Goal: Task Accomplishment & Management: Manage account settings

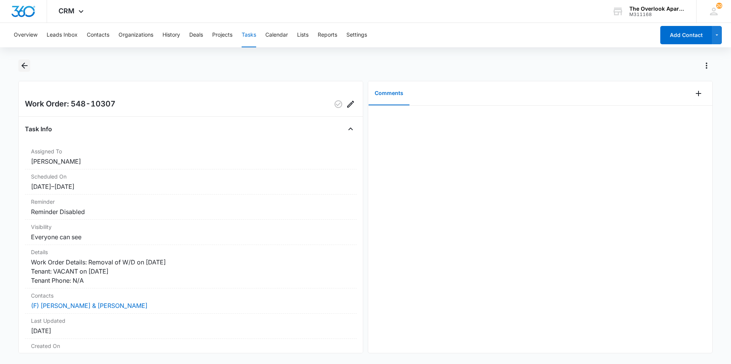
click at [25, 62] on icon "Back" at bounding box center [24, 65] width 9 height 9
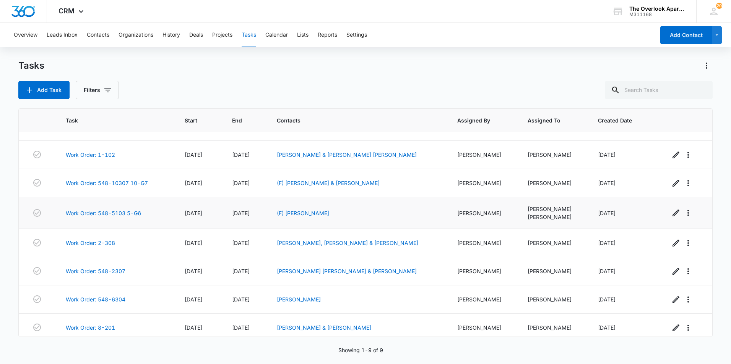
scroll to position [53, 0]
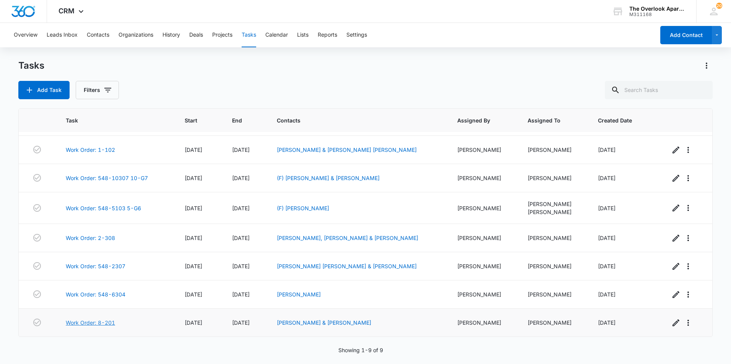
click at [105, 322] on link "Work Order: 8-201" at bounding box center [90, 323] width 49 height 8
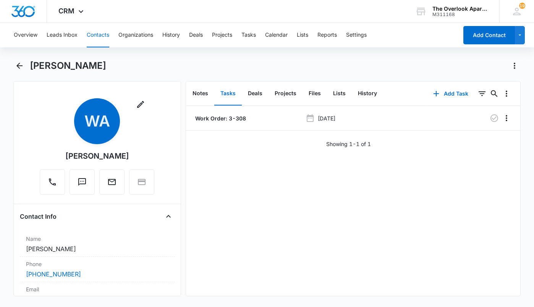
click at [100, 31] on button "Contacts" at bounding box center [98, 35] width 23 height 24
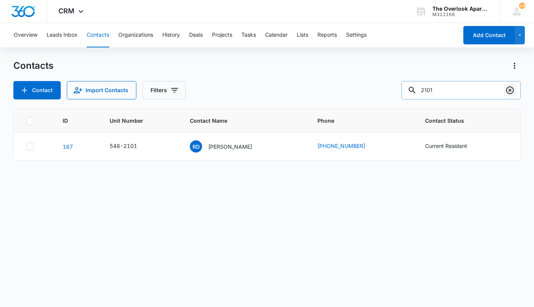
click at [510, 90] on icon "Clear" at bounding box center [510, 90] width 8 height 8
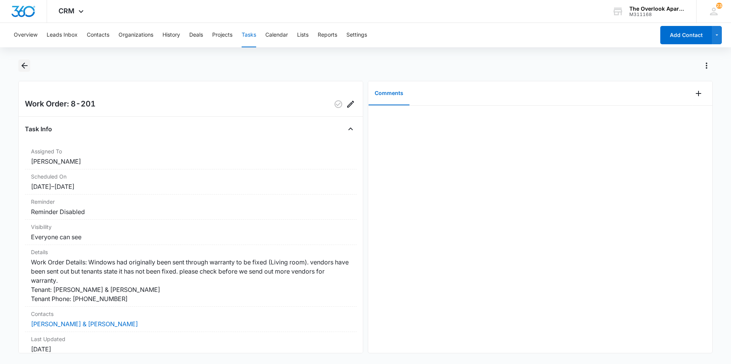
click at [23, 64] on icon "Back" at bounding box center [24, 66] width 6 height 6
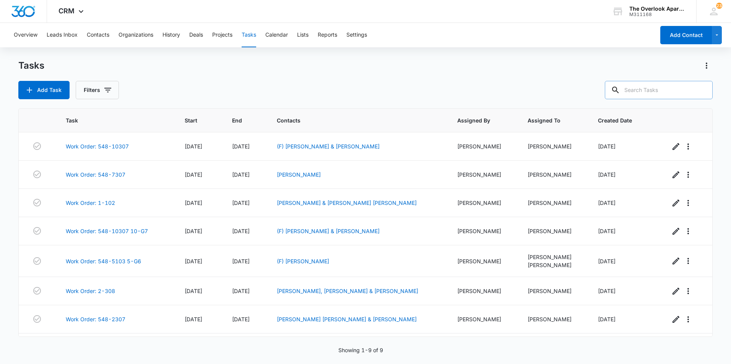
click at [658, 85] on input "text" at bounding box center [658, 90] width 108 height 18
click at [665, 100] on div "Tasks Add Task Filters Task Start End Contacts Assigned By Assigned To Created …" at bounding box center [365, 212] width 694 height 304
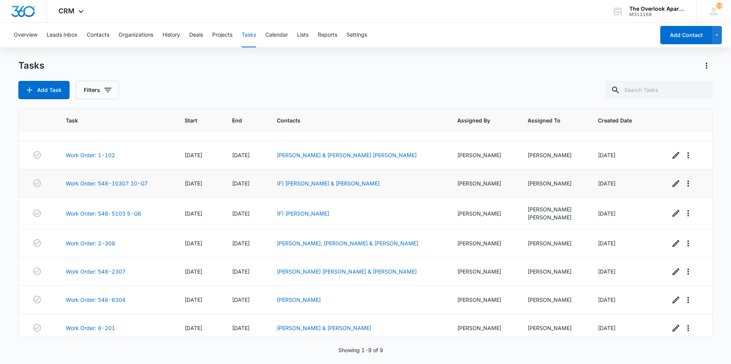
scroll to position [53, 0]
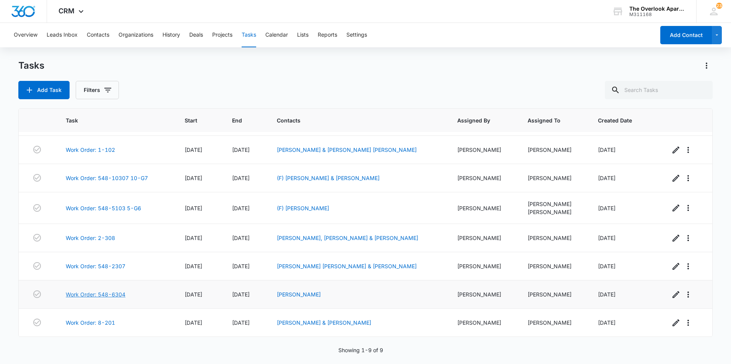
click at [116, 297] on link "Work Order: 548-6304" at bounding box center [96, 295] width 60 height 8
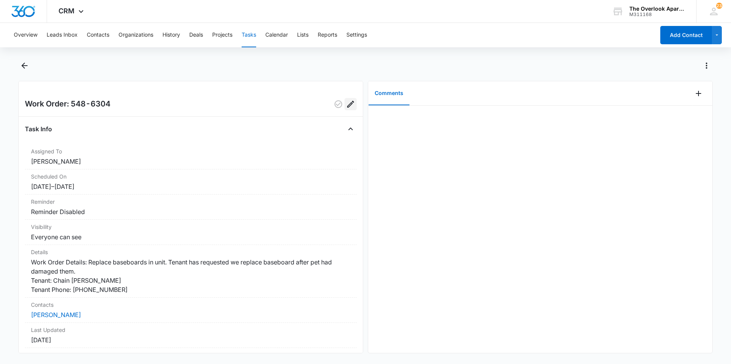
click at [347, 105] on icon "Edit" at bounding box center [350, 104] width 7 height 7
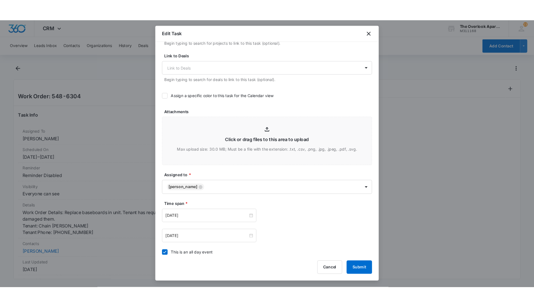
scroll to position [267, 0]
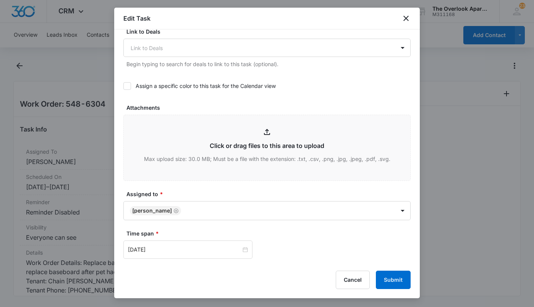
type input "C:\fakepath\GetAttachmentThumbnail.jpg"
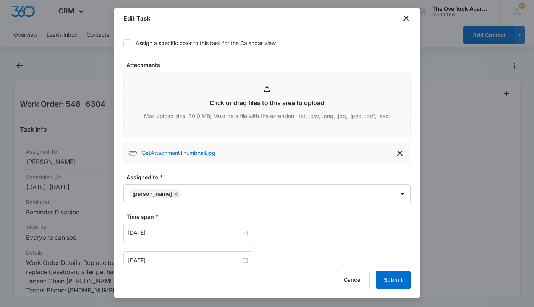
scroll to position [442, 0]
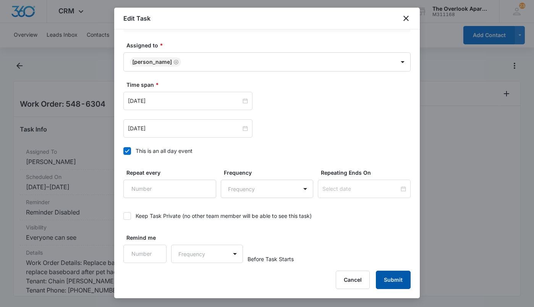
click at [390, 279] on button "Submit" at bounding box center [393, 280] width 35 height 18
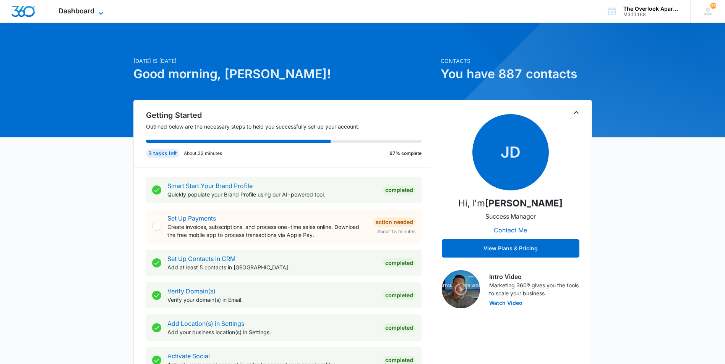
click at [75, 8] on span "Dashboard" at bounding box center [76, 11] width 36 height 8
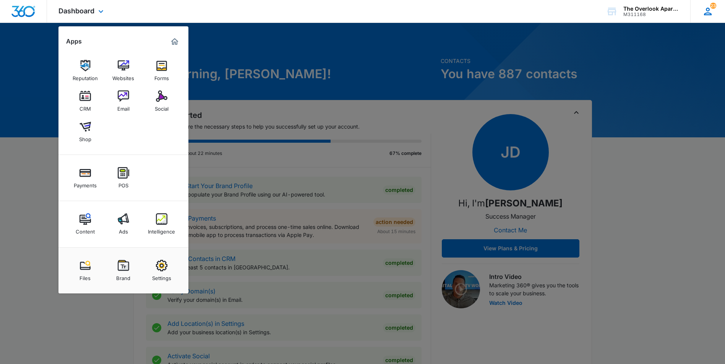
click at [714, 11] on div "23 PG Perla Garcia Soto overlookmanager@vintage-corp.com My Profile 23 Notifica…" at bounding box center [707, 11] width 35 height 23
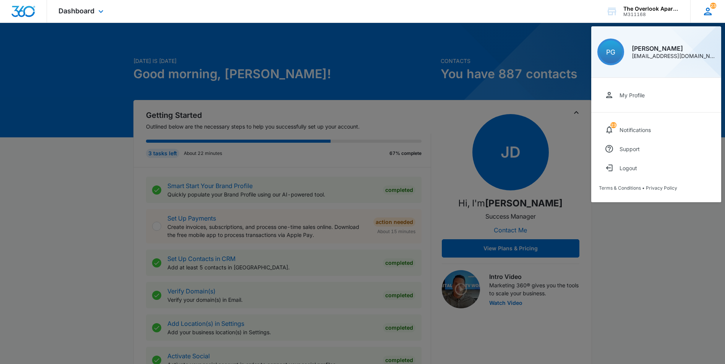
click at [620, 53] on div "PG" at bounding box center [610, 52] width 27 height 27
click at [633, 96] on div "My Profile" at bounding box center [631, 95] width 25 height 6
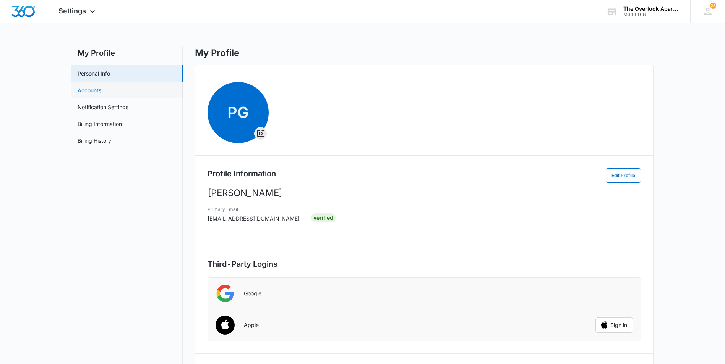
click at [89, 87] on link "Accounts" at bounding box center [90, 90] width 24 height 8
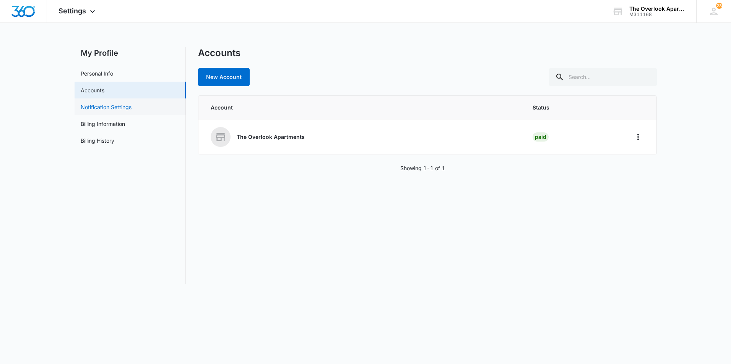
click at [86, 104] on link "Notification Settings" at bounding box center [106, 107] width 51 height 8
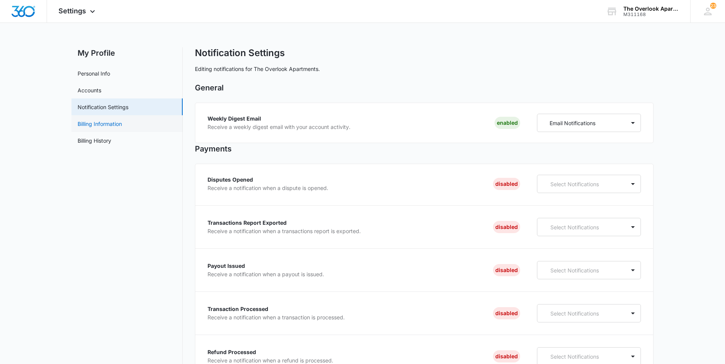
click at [122, 125] on link "Billing Information" at bounding box center [100, 124] width 44 height 8
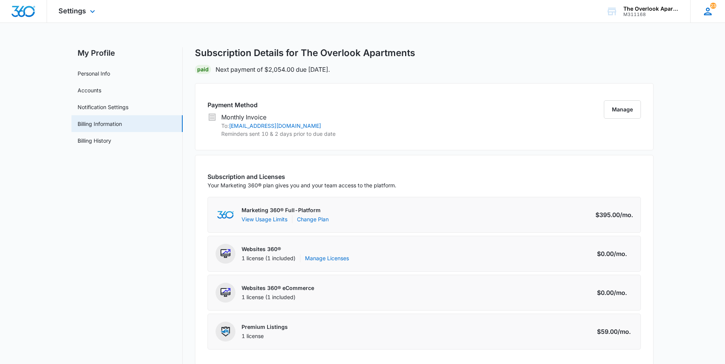
click at [702, 14] on icon at bounding box center [707, 11] width 11 height 11
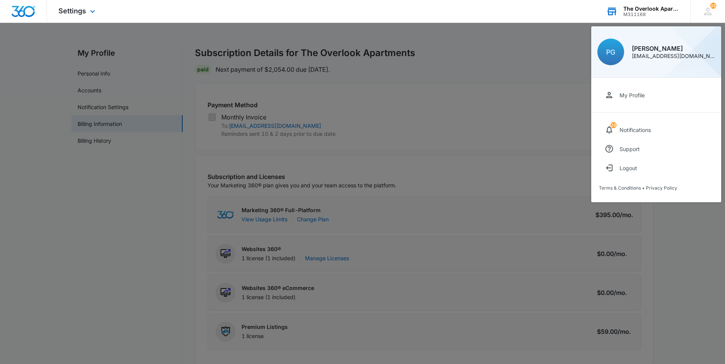
click at [657, 10] on div "The Overlook Apartments" at bounding box center [651, 9] width 56 height 6
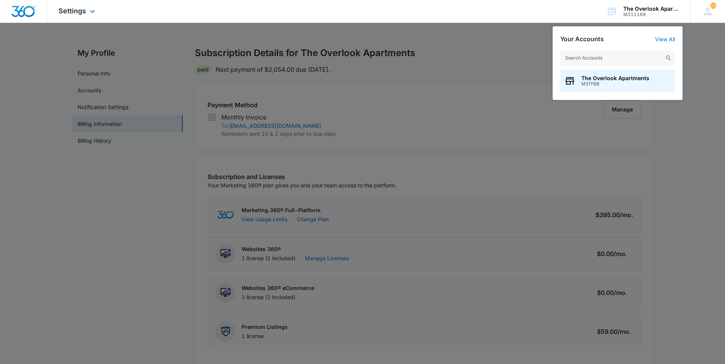
click at [91, 23] on div "Settings Apps Reputation Websites Forms CRM Email Social Shop Payments POS Cont…" at bounding box center [362, 11] width 725 height 23
click at [81, 9] on span "Settings" at bounding box center [72, 11] width 28 height 8
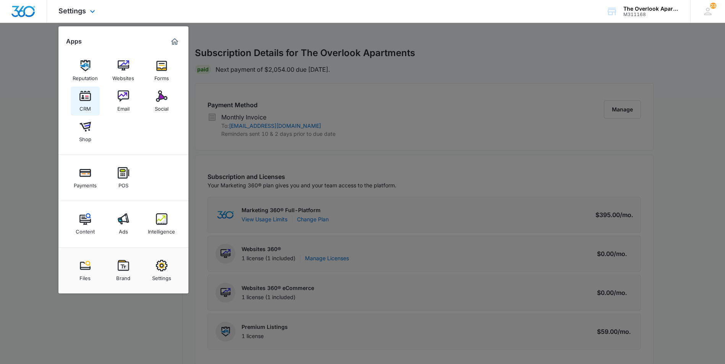
click at [85, 107] on div "CRM" at bounding box center [84, 107] width 11 height 10
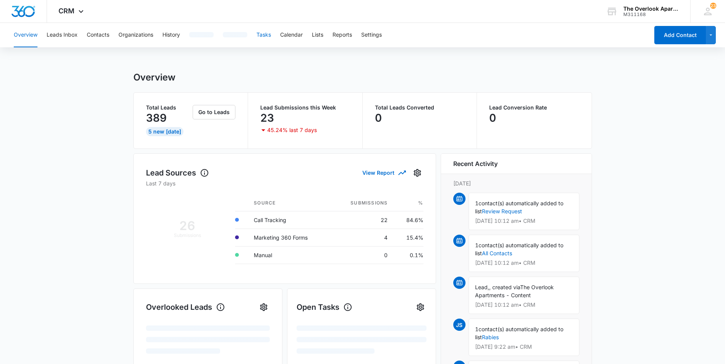
click at [269, 40] on button "Tasks" at bounding box center [263, 35] width 15 height 24
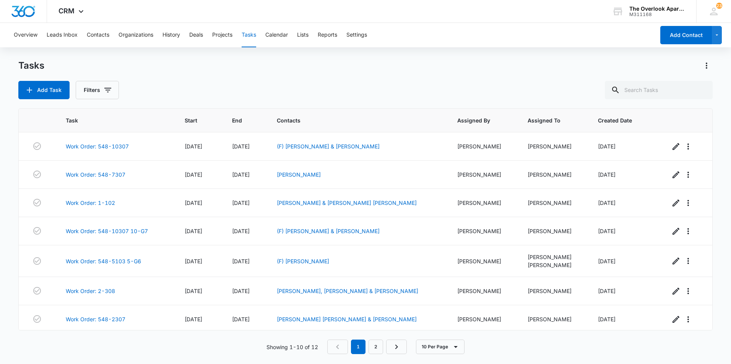
click at [348, 34] on div "Overview Leads Inbox Contacts Organizations History Deals Projects Tasks Calend…" at bounding box center [331, 35] width 645 height 24
click at [351, 39] on button "Settings" at bounding box center [356, 35] width 21 height 24
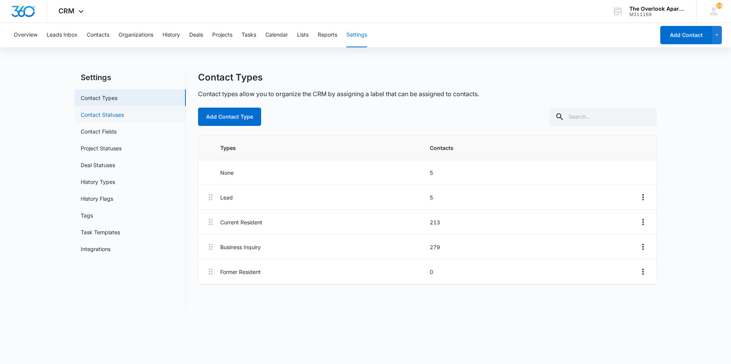
click at [124, 117] on link "Contact Statuses" at bounding box center [102, 115] width 43 height 8
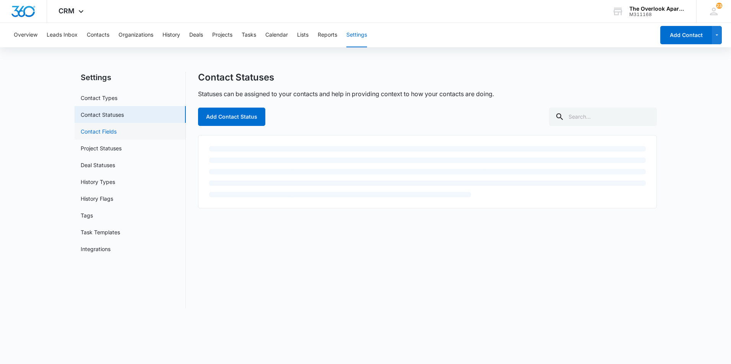
click at [117, 131] on link "Contact Fields" at bounding box center [99, 132] width 36 height 8
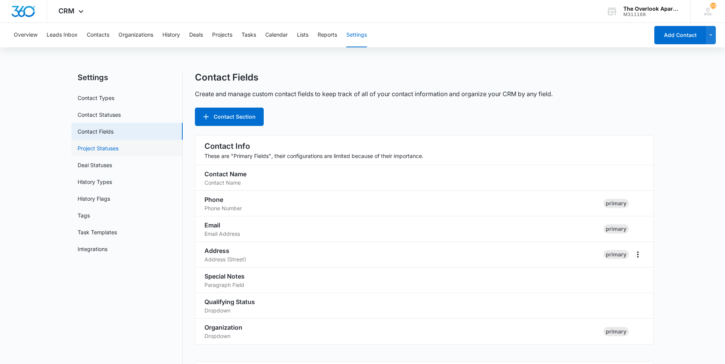
click at [118, 151] on link "Project Statuses" at bounding box center [98, 148] width 41 height 8
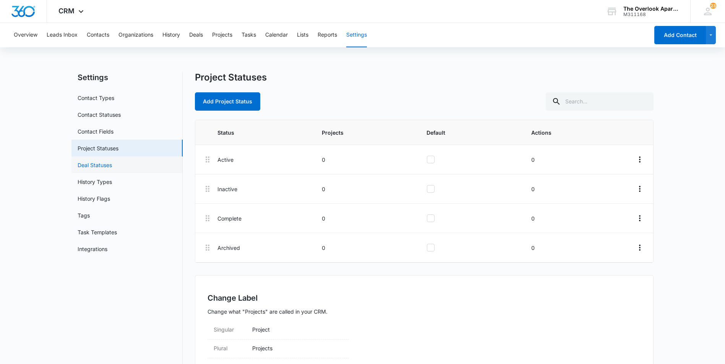
click at [112, 166] on link "Deal Statuses" at bounding box center [95, 165] width 34 height 8
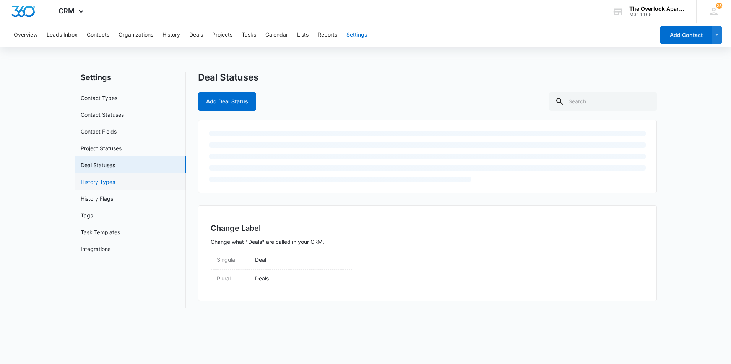
click at [110, 182] on link "History Types" at bounding box center [98, 182] width 34 height 8
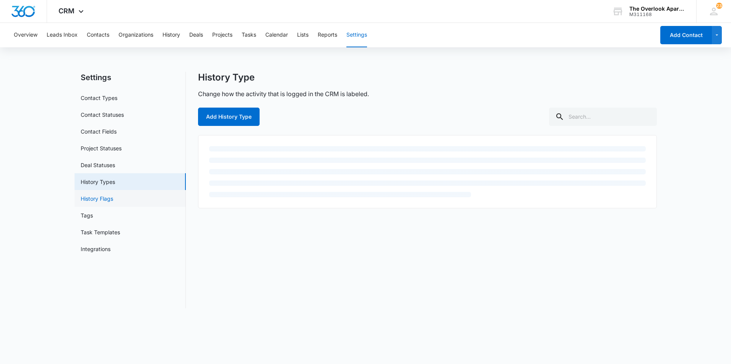
click at [98, 203] on link "History Flags" at bounding box center [97, 199] width 32 height 8
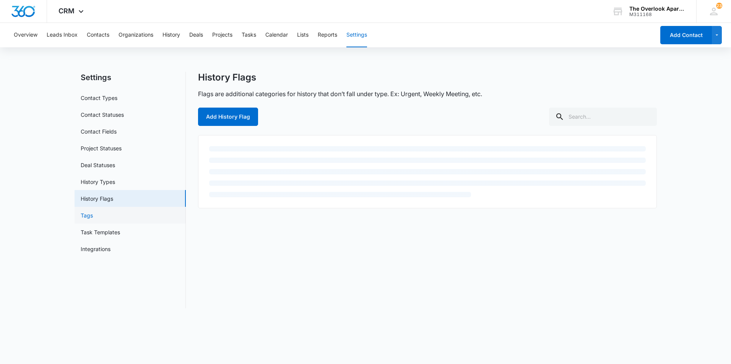
click at [93, 220] on link "Tags" at bounding box center [87, 216] width 12 height 8
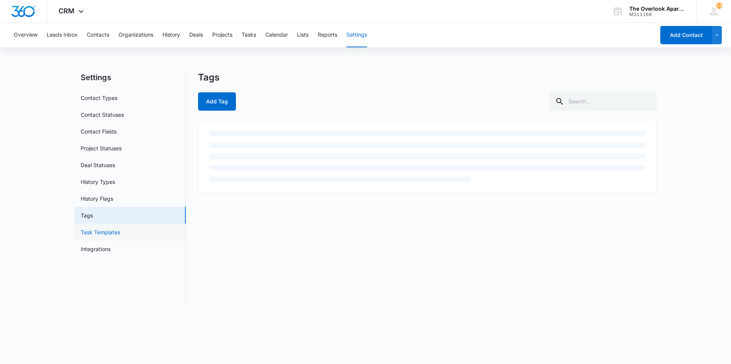
click at [97, 232] on link "Task Templates" at bounding box center [100, 232] width 39 height 8
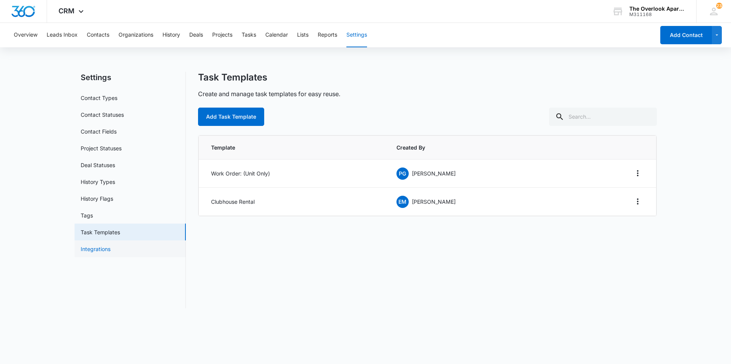
click at [110, 252] on link "Integrations" at bounding box center [96, 249] width 30 height 8
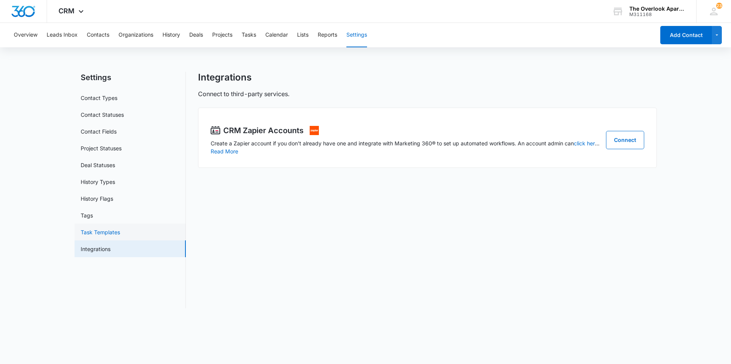
click at [103, 235] on link "Task Templates" at bounding box center [100, 232] width 39 height 8
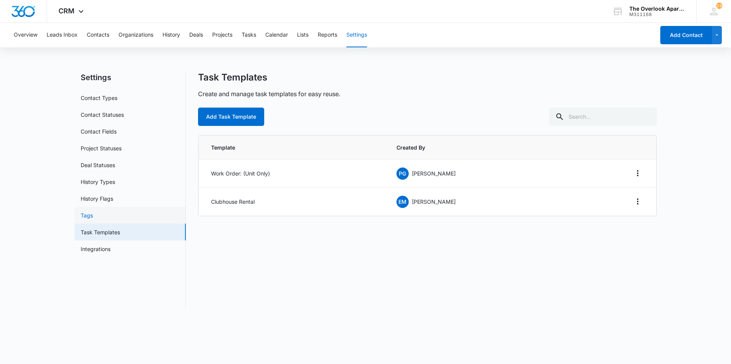
click at [93, 214] on link "Tags" at bounding box center [87, 216] width 12 height 8
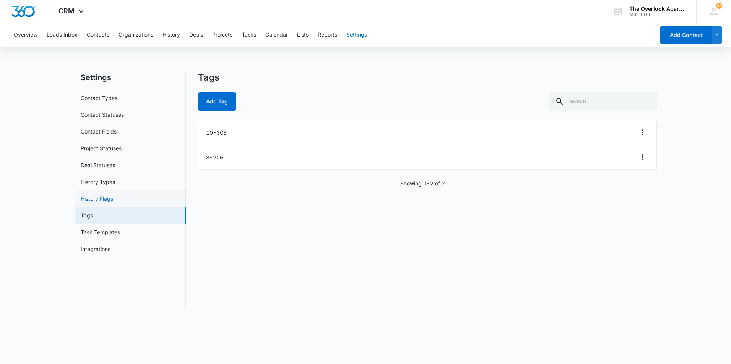
click at [107, 195] on link "History Flags" at bounding box center [97, 199] width 32 height 8
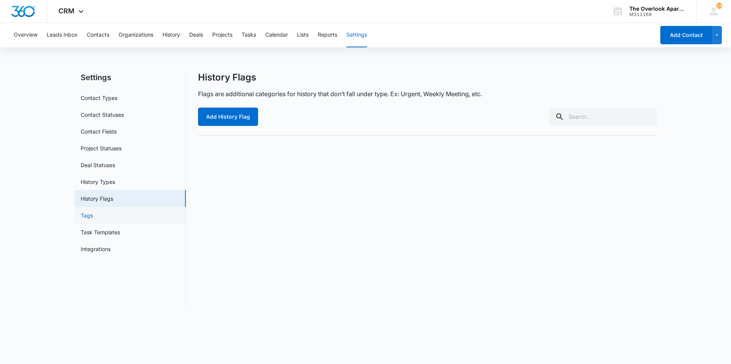
click at [93, 215] on link "Tags" at bounding box center [87, 216] width 12 height 8
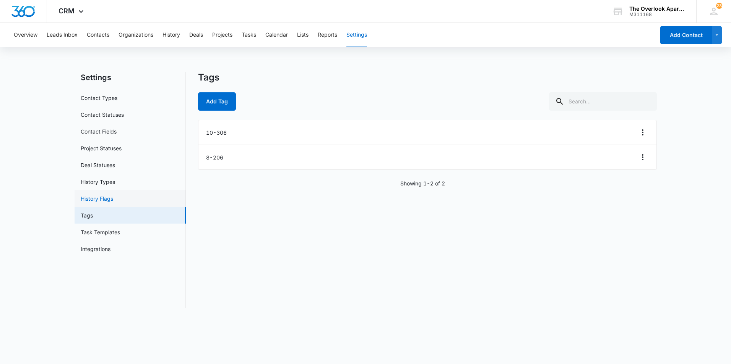
click at [102, 198] on link "History Flags" at bounding box center [97, 199] width 32 height 8
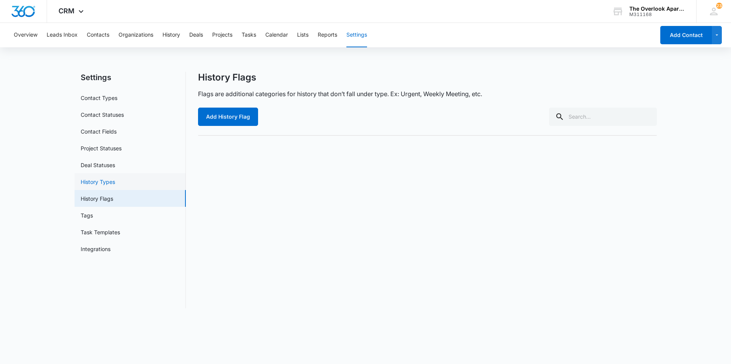
click at [107, 178] on link "History Types" at bounding box center [98, 182] width 34 height 8
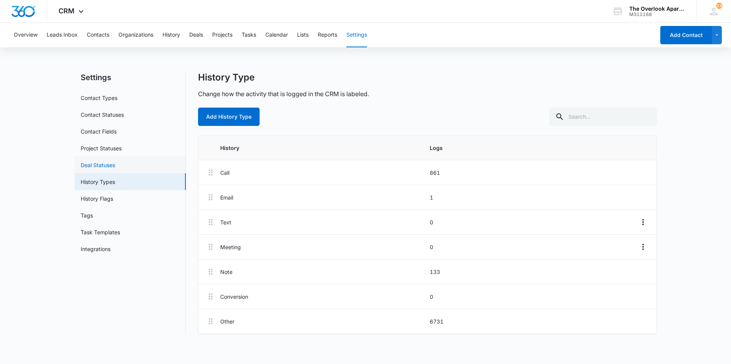
click at [115, 162] on link "Deal Statuses" at bounding box center [98, 165] width 34 height 8
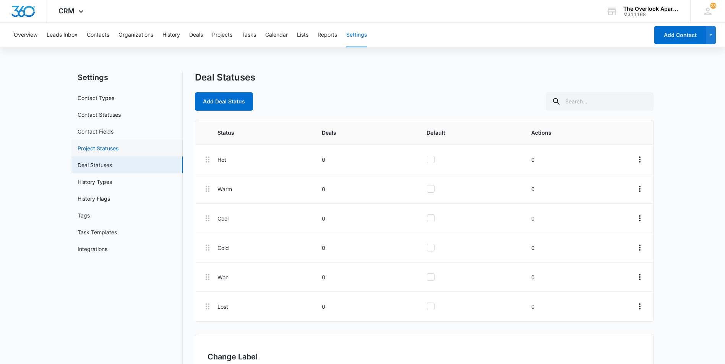
click at [118, 149] on link "Project Statuses" at bounding box center [98, 148] width 41 height 8
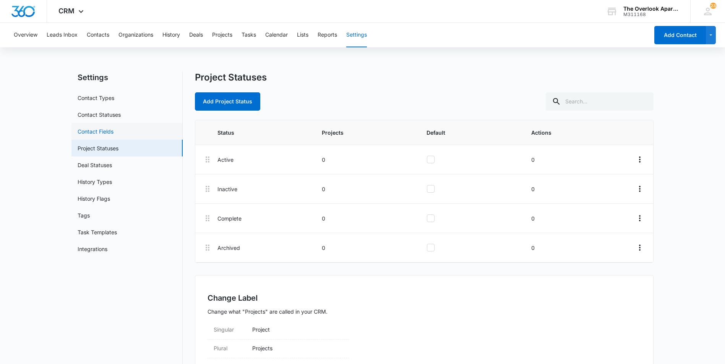
click at [97, 129] on link "Contact Fields" at bounding box center [96, 132] width 36 height 8
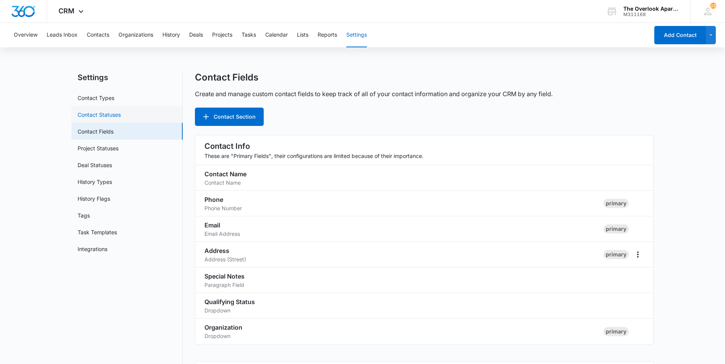
click at [102, 111] on link "Contact Statuses" at bounding box center [99, 115] width 43 height 8
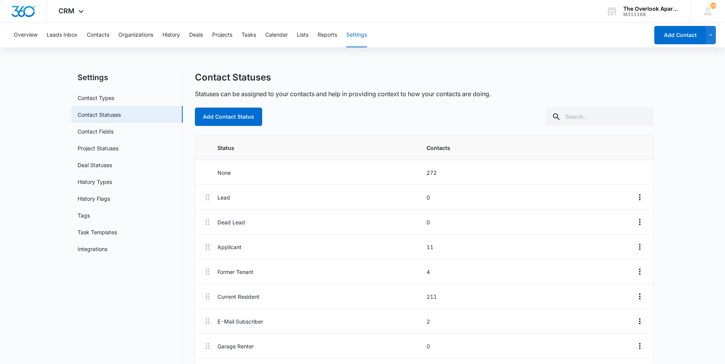
scroll to position [29, 0]
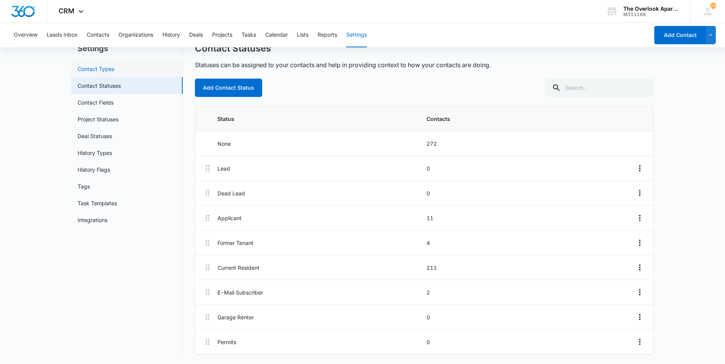
click at [114, 65] on link "Contact Types" at bounding box center [96, 69] width 37 height 8
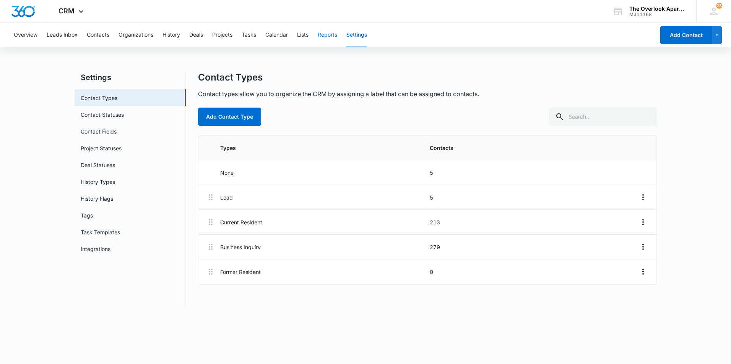
click at [333, 38] on button "Reports" at bounding box center [326, 35] width 19 height 24
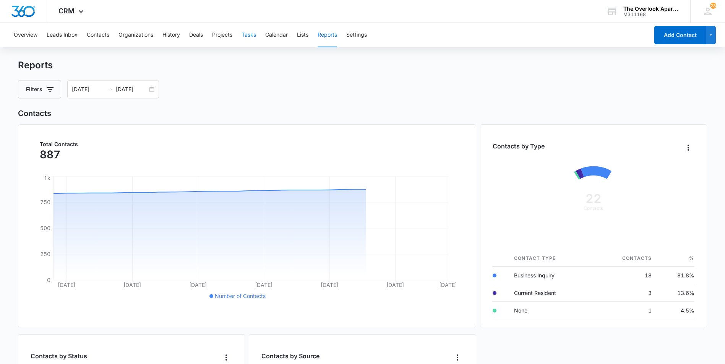
click at [249, 34] on button "Tasks" at bounding box center [248, 35] width 15 height 24
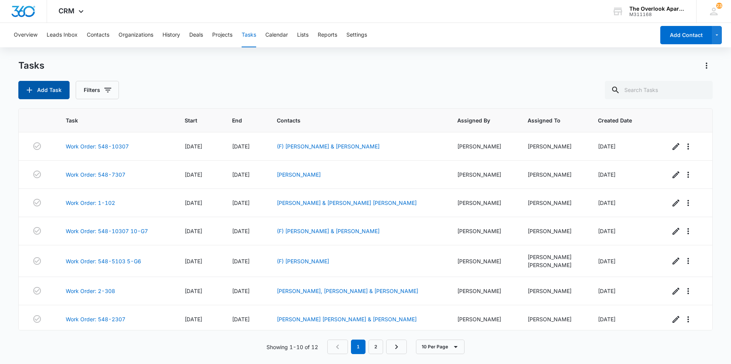
click at [59, 92] on button "Add Task" at bounding box center [43, 90] width 51 height 18
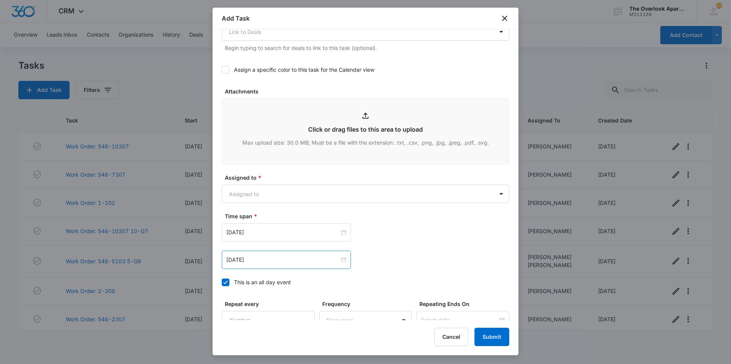
scroll to position [414, 0]
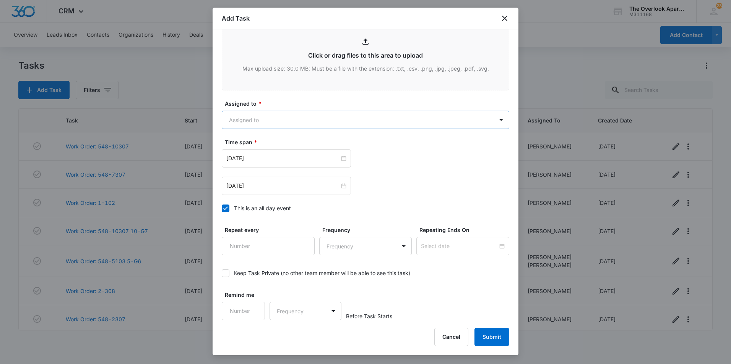
click at [309, 118] on body "CRM Apps Reputation Websites Forms CRM Email Social Shop Payments POS Content A…" at bounding box center [365, 182] width 731 height 364
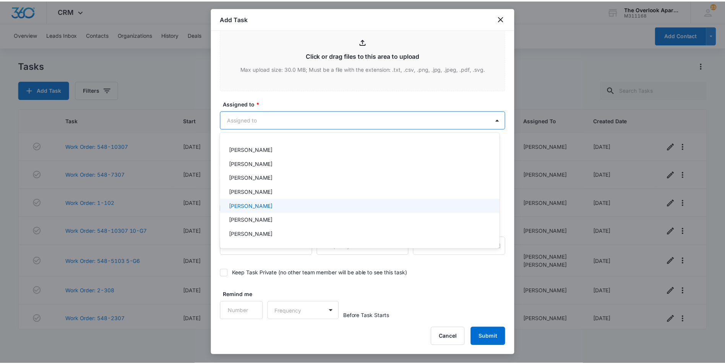
scroll to position [0, 0]
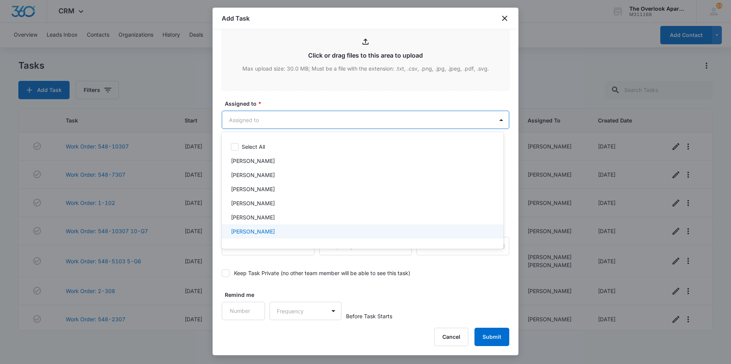
click at [442, 336] on div at bounding box center [365, 182] width 731 height 364
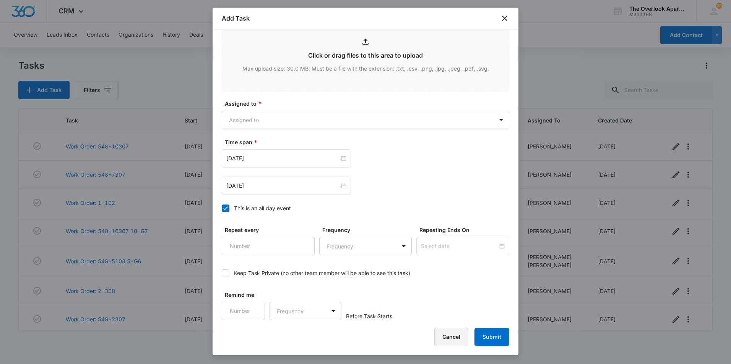
click at [443, 336] on button "Cancel" at bounding box center [451, 337] width 34 height 18
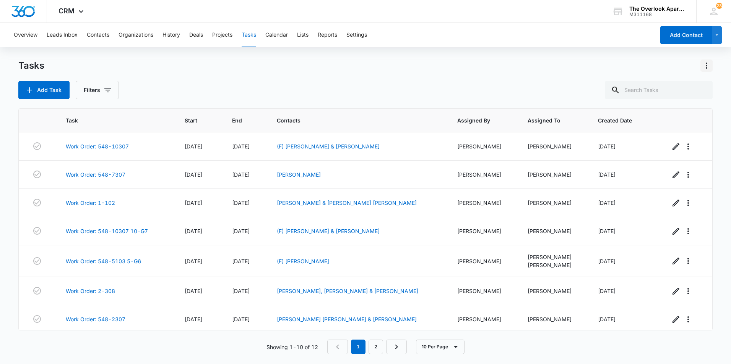
click at [706, 64] on icon "Actions" at bounding box center [705, 65] width 9 height 9
click at [671, 13] on div "M311168" at bounding box center [657, 14] width 56 height 5
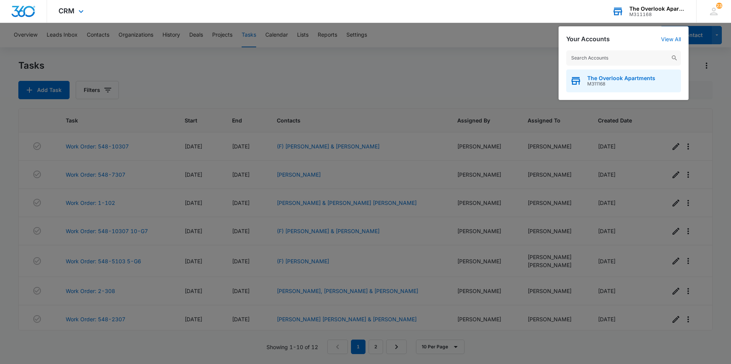
click at [607, 87] on div "The Overlook Apartments M311168" at bounding box center [623, 81] width 115 height 23
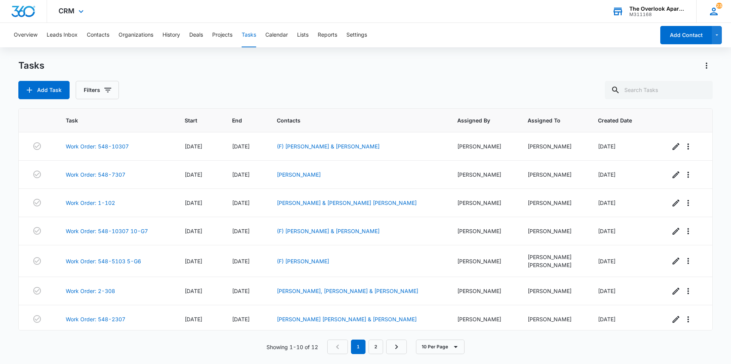
click at [715, 7] on icon at bounding box center [713, 11] width 11 height 11
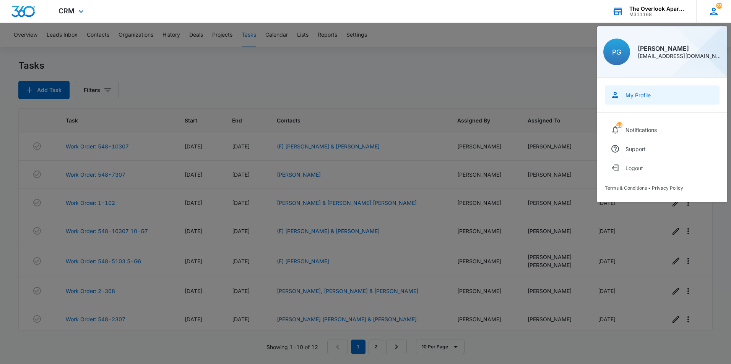
click at [643, 98] on div "My Profile" at bounding box center [637, 95] width 25 height 6
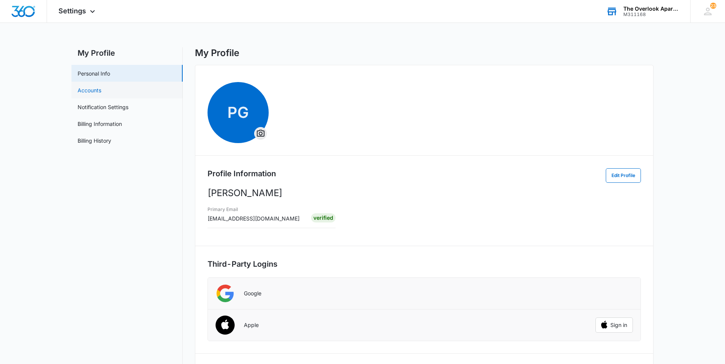
click at [101, 87] on link "Accounts" at bounding box center [90, 90] width 24 height 8
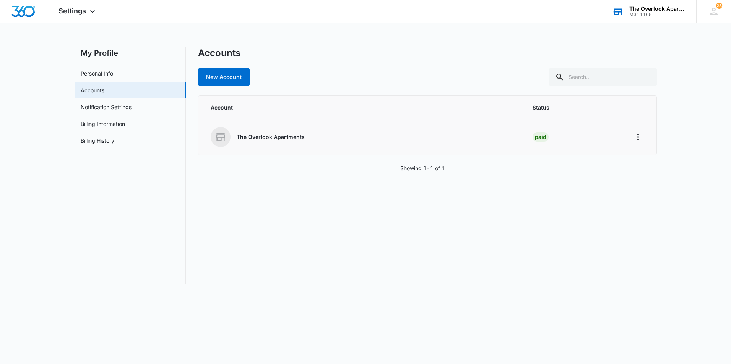
click at [301, 148] on td "The Overlook Apartments" at bounding box center [360, 138] width 325 height 36
click at [298, 141] on div "The Overlook Apartments" at bounding box center [363, 137] width 304 height 20
click at [628, 136] on td at bounding box center [639, 138] width 34 height 36
click at [639, 139] on icon "Home" at bounding box center [637, 137] width 9 height 9
click at [580, 188] on div "Accounts New Account Account Status The Overlook Apartments Paid Showing 1-1 of…" at bounding box center [427, 165] width 458 height 237
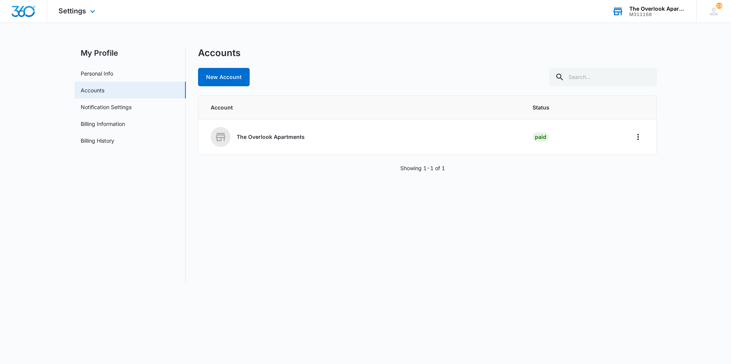
click at [102, 11] on div "Settings Apps Reputation Websites Forms CRM Email Social Shop Payments POS Cont…" at bounding box center [78, 11] width 62 height 23
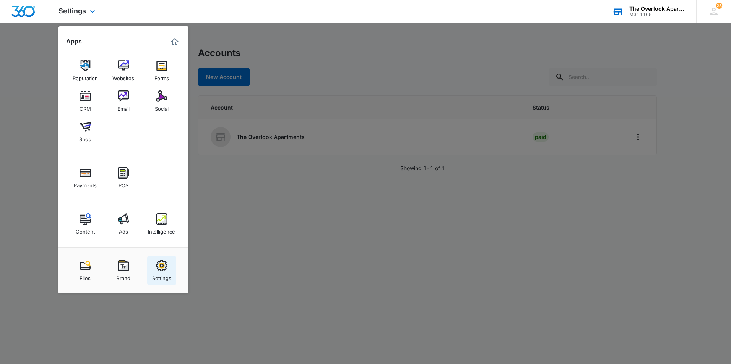
click at [169, 268] on link "Settings" at bounding box center [161, 270] width 29 height 29
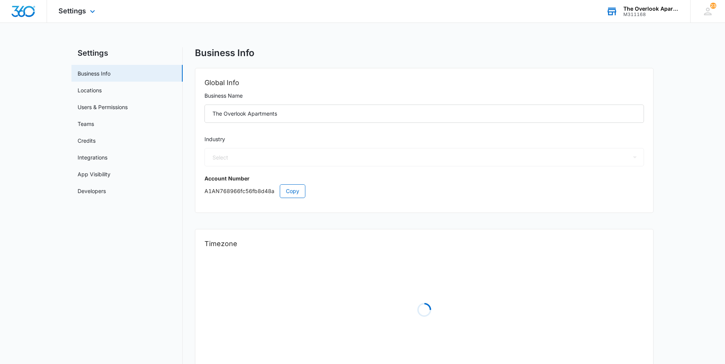
select select "35"
select select "US"
select select "America/[GEOGRAPHIC_DATA]"
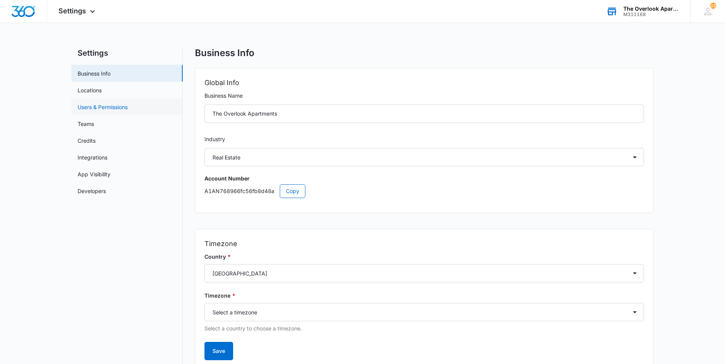
click at [95, 109] on link "Users & Permissions" at bounding box center [103, 107] width 50 height 8
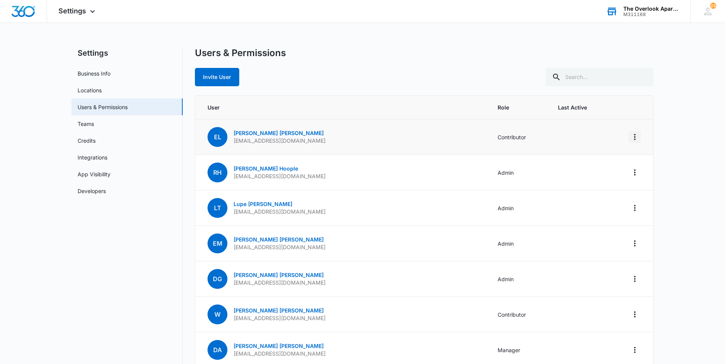
click at [634, 138] on icon "Actions" at bounding box center [634, 137] width 9 height 9
click at [260, 134] on link "Edgar Lara" at bounding box center [278, 133] width 90 height 6
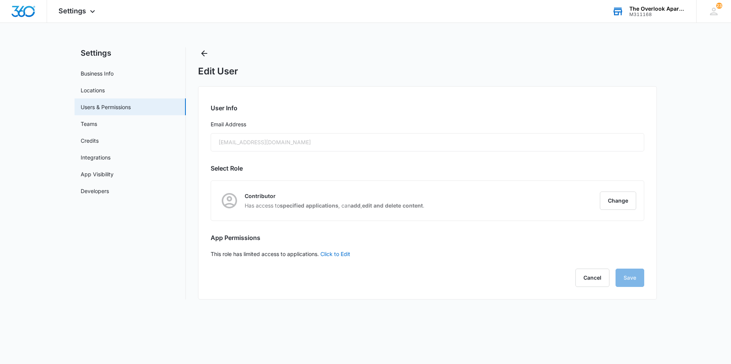
click at [352, 146] on div "[EMAIL_ADDRESS][DOMAIN_NAME]" at bounding box center [427, 142] width 433 height 18
click at [618, 200] on button "Change" at bounding box center [617, 201] width 36 height 18
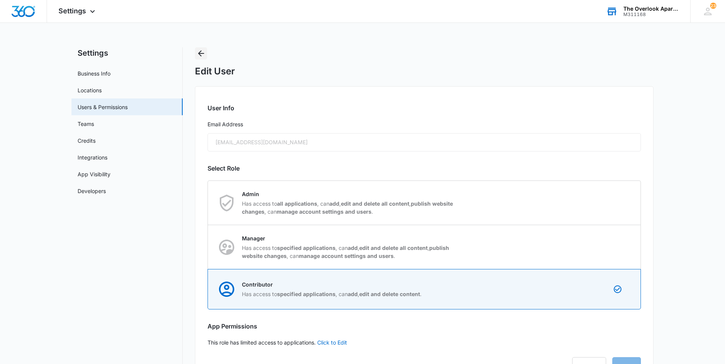
click at [196, 52] on icon "Back" at bounding box center [200, 53] width 9 height 9
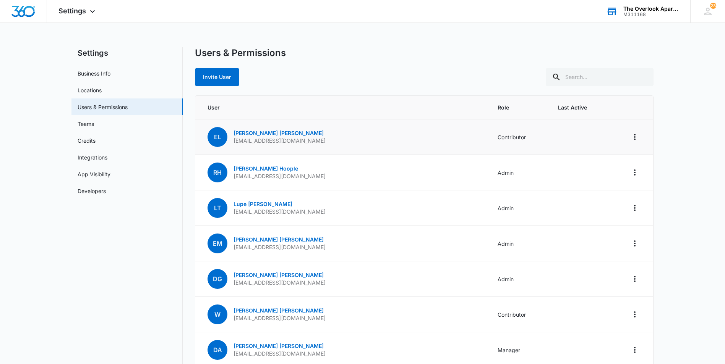
click at [625, 136] on td at bounding box center [631, 138] width 44 height 36
click at [633, 138] on icon "Actions" at bounding box center [634, 137] width 9 height 9
drag, startPoint x: 270, startPoint y: 123, endPoint x: 258, endPoint y: 131, distance: 14.0
click at [269, 125] on td "EL Edgar Lara overlookgrounds@vintage-corp.com" at bounding box center [341, 138] width 293 height 36
click at [258, 131] on link "Edgar Lara" at bounding box center [278, 133] width 90 height 6
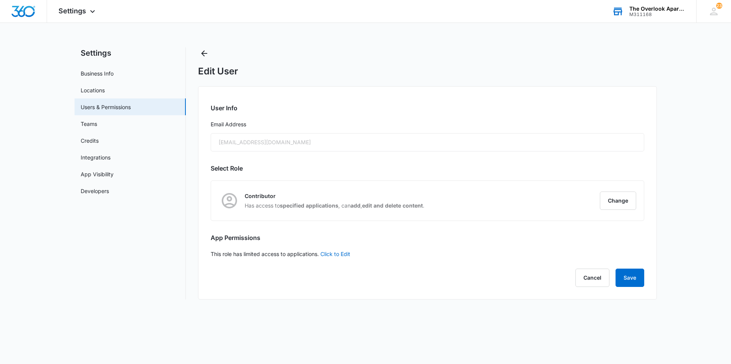
click at [254, 137] on div "[EMAIL_ADDRESS][DOMAIN_NAME]" at bounding box center [427, 142] width 433 height 18
click at [343, 254] on link "Click to Edit" at bounding box center [335, 254] width 30 height 6
click at [619, 285] on button "Save" at bounding box center [629, 283] width 29 height 18
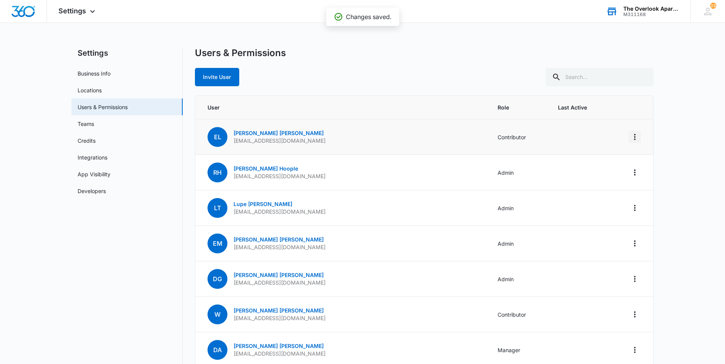
click at [637, 140] on icon "Actions" at bounding box center [634, 137] width 9 height 9
click at [672, 113] on main "Settings Business Info Locations Users & Permissions Teams Credits Integrations…" at bounding box center [362, 297] width 725 height 501
click at [213, 134] on span "EL" at bounding box center [217, 137] width 20 height 20
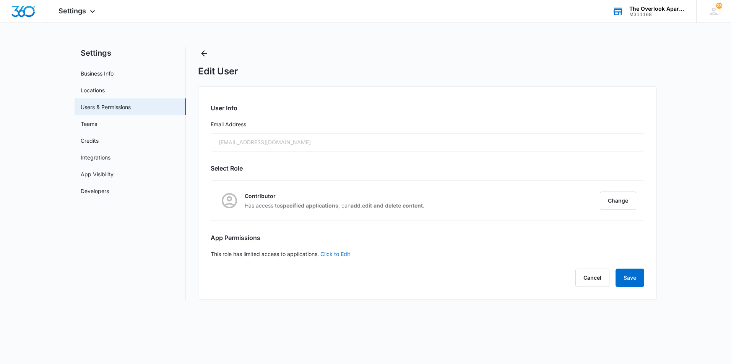
click at [270, 134] on div "[EMAIL_ADDRESS][DOMAIN_NAME]" at bounding box center [427, 142] width 433 height 18
click at [305, 143] on div "[EMAIL_ADDRESS][DOMAIN_NAME]" at bounding box center [427, 142] width 433 height 18
click at [621, 201] on button "Change" at bounding box center [617, 201] width 36 height 18
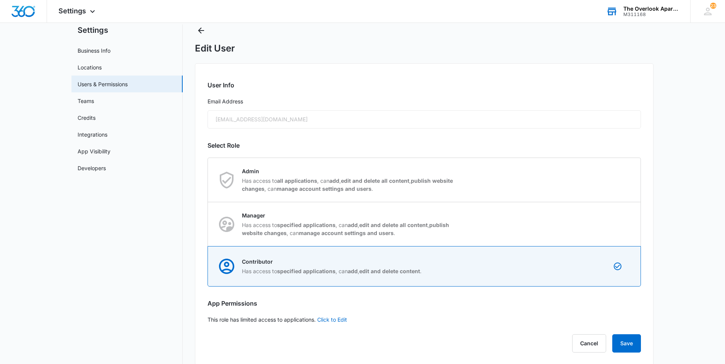
scroll to position [33, 0]
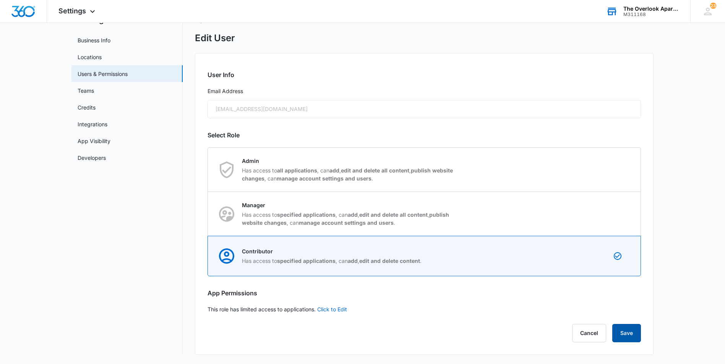
click at [621, 330] on button "Save" at bounding box center [626, 333] width 29 height 18
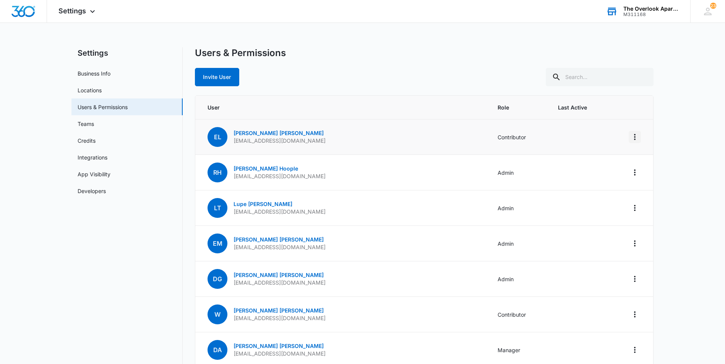
click at [635, 136] on icon "Actions" at bounding box center [635, 137] width 2 height 6
click at [603, 73] on input "text" at bounding box center [600, 77] width 108 height 18
click at [488, 105] on th "Role" at bounding box center [518, 108] width 60 height 24
click at [245, 134] on link "Edgar Lara" at bounding box center [278, 133] width 90 height 6
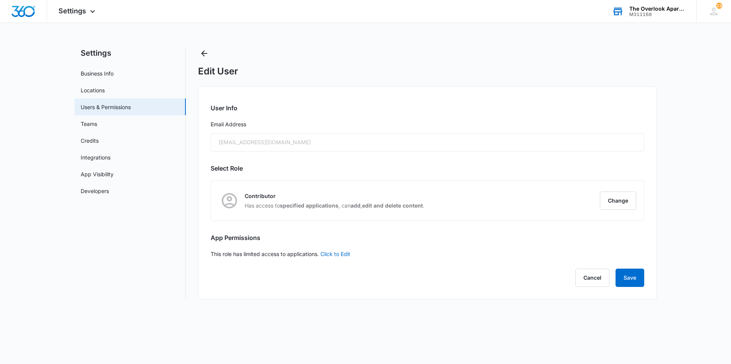
click at [254, 149] on div "[EMAIL_ADDRESS][DOMAIN_NAME]" at bounding box center [427, 142] width 433 height 18
click at [253, 129] on form "User Info Email Address overlookgrounds@vintage-corp.com" at bounding box center [427, 128] width 433 height 48
click at [240, 90] on div "User Info Email Address overlookgrounds@vintage-corp.com Select Role Contributo…" at bounding box center [427, 193] width 458 height 214
click at [237, 133] on form "User Info Email Address overlookgrounds@vintage-corp.com" at bounding box center [427, 128] width 433 height 48
click at [324, 167] on h2 "Select Role" at bounding box center [427, 168] width 433 height 9
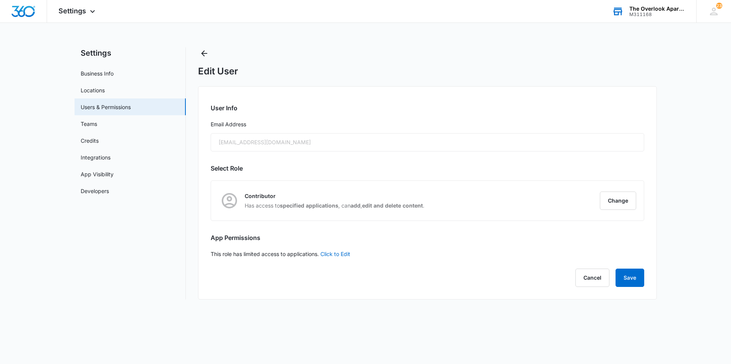
click at [370, 154] on div "User Info Email Address overlookgrounds@vintage-corp.com Select Role Contributo…" at bounding box center [427, 193] width 458 height 214
click at [633, 285] on button "Save" at bounding box center [629, 278] width 29 height 18
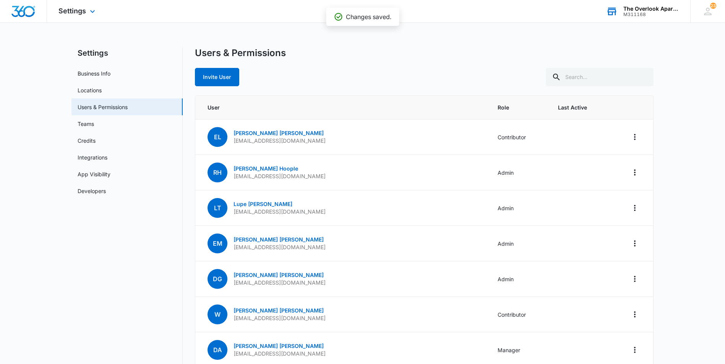
click at [64, 4] on div "Settings Apps Reputation Websites Forms CRM Email Social Shop Payments POS Cont…" at bounding box center [78, 11] width 62 height 23
click at [94, 128] on link "Teams" at bounding box center [86, 124] width 16 height 8
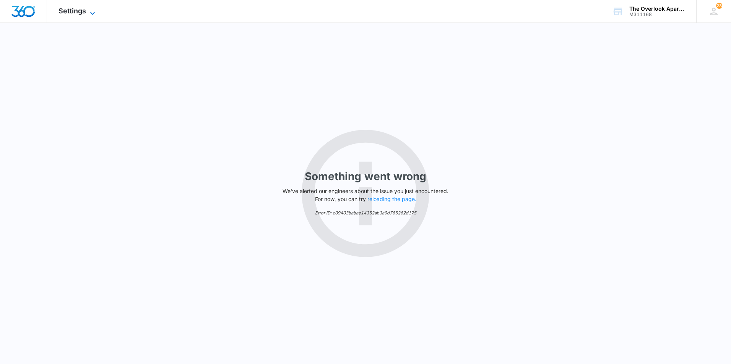
click at [78, 10] on span "Settings" at bounding box center [72, 11] width 28 height 8
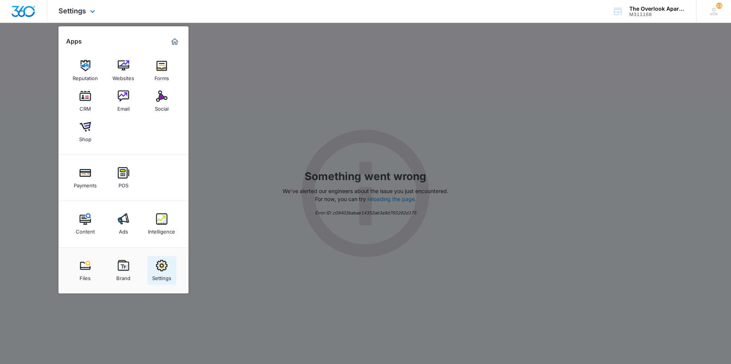
click at [150, 273] on link "Settings" at bounding box center [161, 270] width 29 height 29
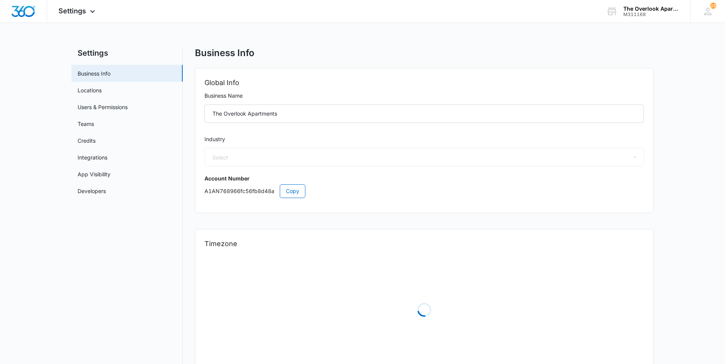
select select "35"
select select "US"
select select "America/[GEOGRAPHIC_DATA]"
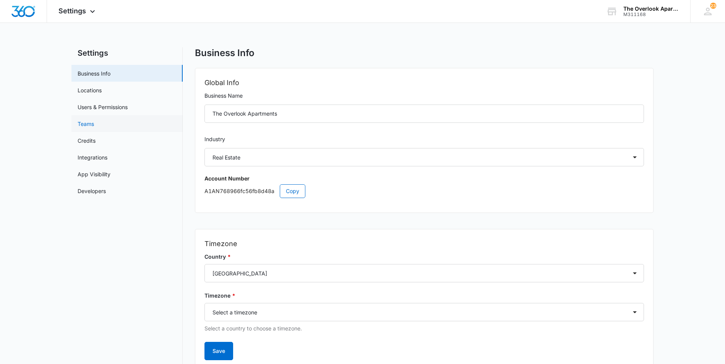
click at [94, 127] on link "Teams" at bounding box center [86, 124] width 16 height 8
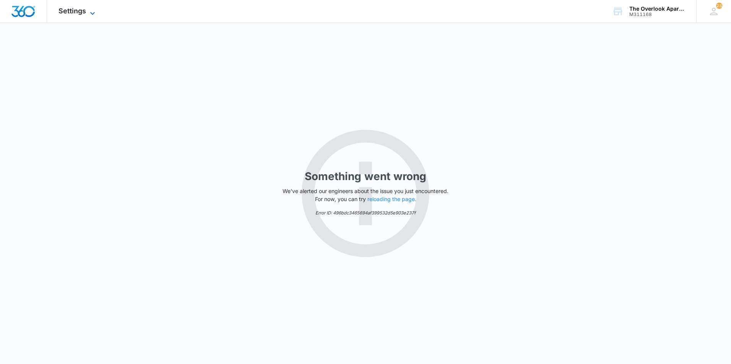
click at [75, 13] on span "Settings" at bounding box center [72, 11] width 28 height 8
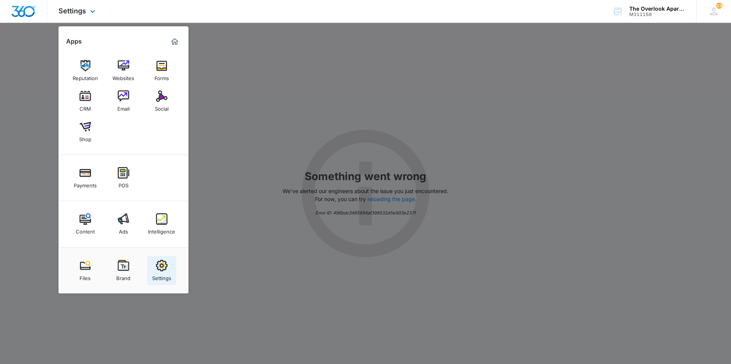
click at [162, 267] on img at bounding box center [161, 265] width 11 height 11
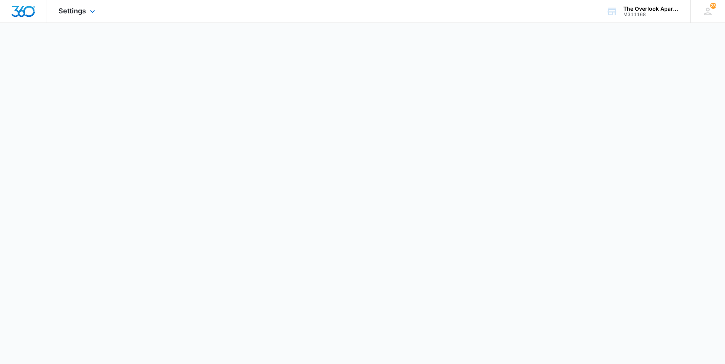
select select "35"
select select "US"
select select "America/[GEOGRAPHIC_DATA]"
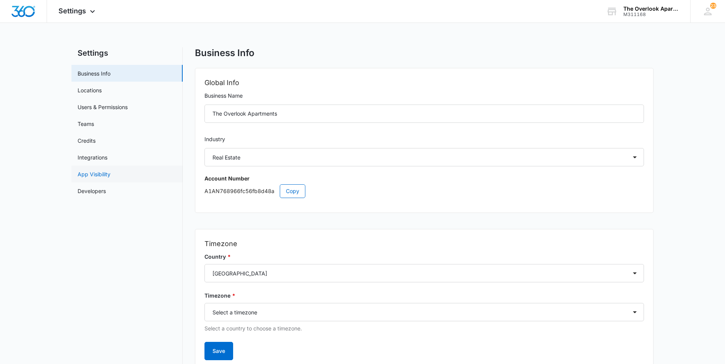
click at [105, 173] on link "App Visibility" at bounding box center [94, 174] width 33 height 8
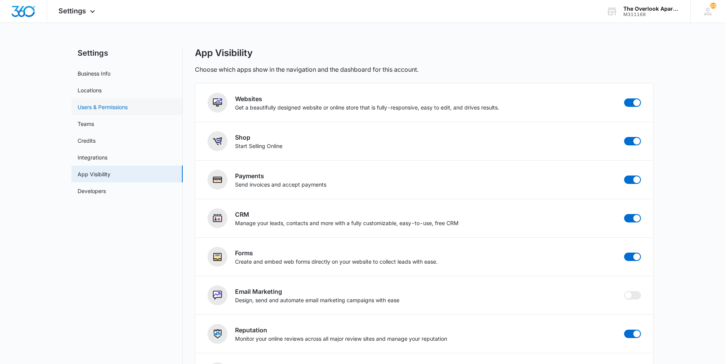
click at [106, 110] on link "Users & Permissions" at bounding box center [103, 107] width 50 height 8
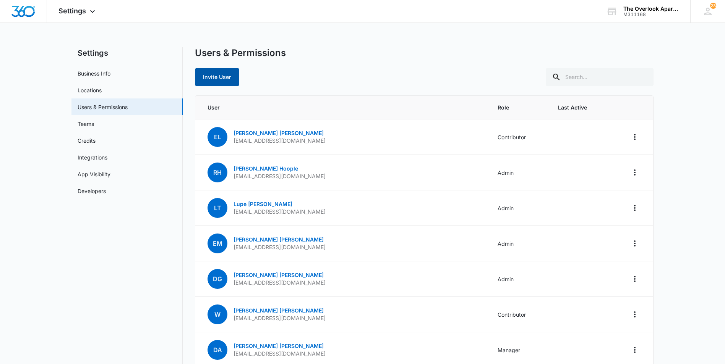
click at [235, 79] on button "Invite User" at bounding box center [217, 77] width 44 height 18
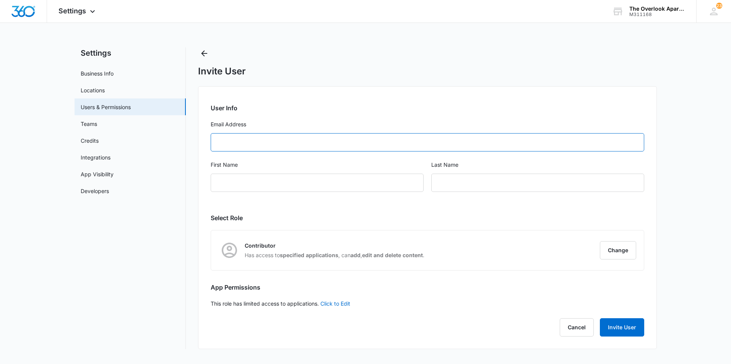
click at [246, 137] on input "Email Address" at bounding box center [427, 142] width 433 height 18
drag, startPoint x: 257, startPoint y: 140, endPoint x: 254, endPoint y: 138, distance: 3.9
click at [257, 140] on input "Email Address" at bounding box center [427, 142] width 433 height 18
type input "[EMAIL_ADDRESS][DOMAIN_NAME]"
type input "[PERSON_NAME]"
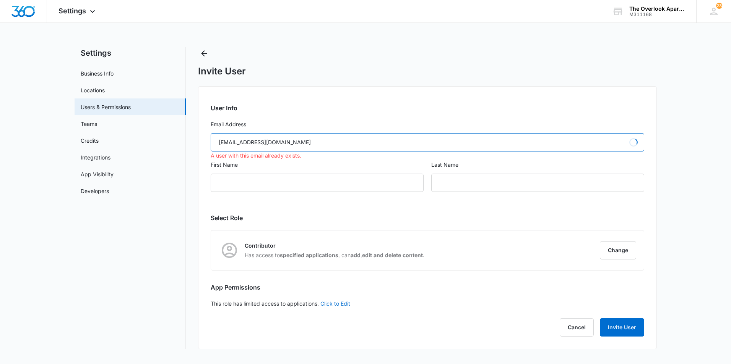
type input "[PERSON_NAME]"
type input "[EMAIL_ADDRESS][DOMAIN_NAME]"
click at [323, 186] on div "[PERSON_NAME]" at bounding box center [317, 183] width 213 height 18
click at [207, 54] on icon "Back" at bounding box center [204, 53] width 6 height 6
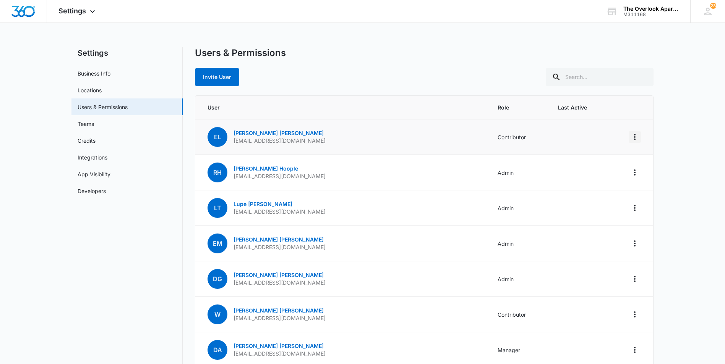
click at [636, 137] on icon "Actions" at bounding box center [634, 137] width 9 height 9
click at [666, 113] on main "Settings Business Info Locations Users & Permissions Teams Credits Integrations…" at bounding box center [362, 297] width 725 height 501
click at [65, 11] on span "Settings" at bounding box center [72, 11] width 28 height 8
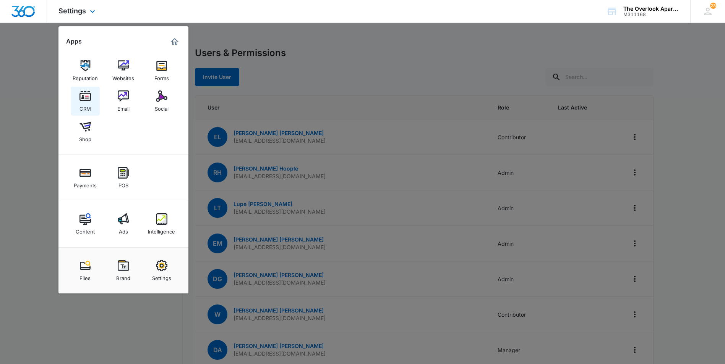
click at [84, 95] on img at bounding box center [84, 96] width 11 height 11
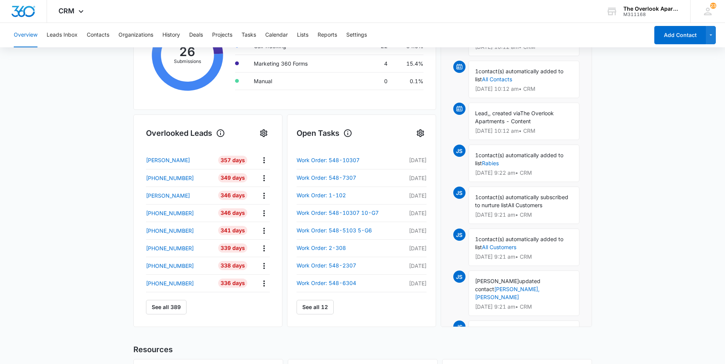
scroll to position [180, 0]
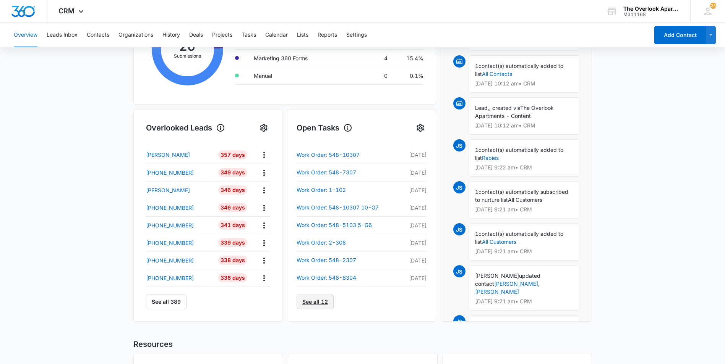
click at [312, 301] on link "See all 12" at bounding box center [314, 302] width 37 height 15
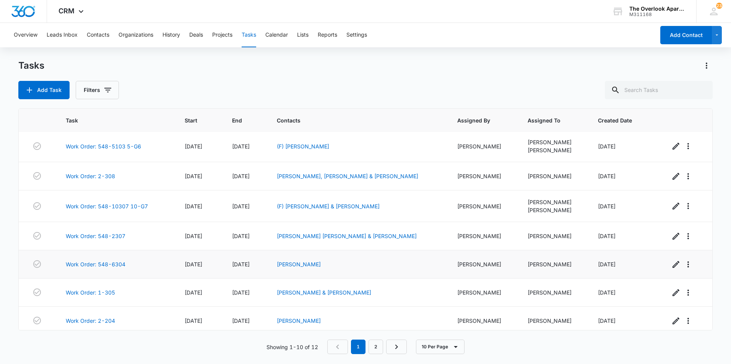
scroll to position [91, 0]
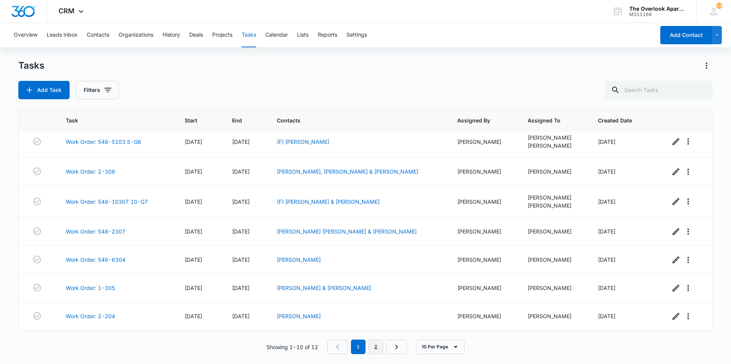
click at [380, 348] on link "2" at bounding box center [375, 347] width 15 height 15
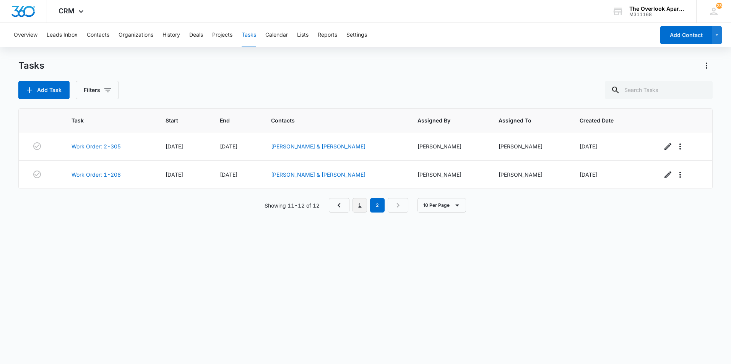
click at [360, 211] on link "1" at bounding box center [359, 205] width 15 height 15
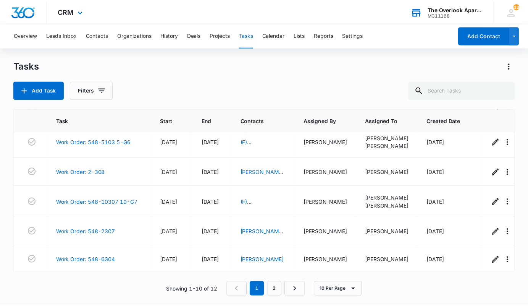
scroll to position [93, 0]
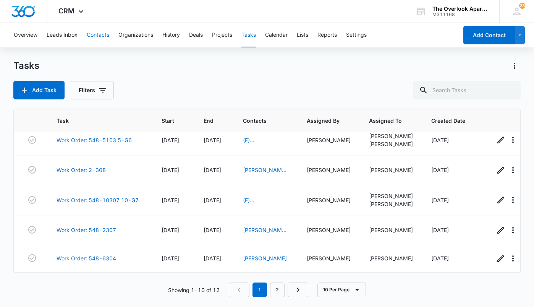
click at [90, 35] on button "Contacts" at bounding box center [98, 35] width 23 height 24
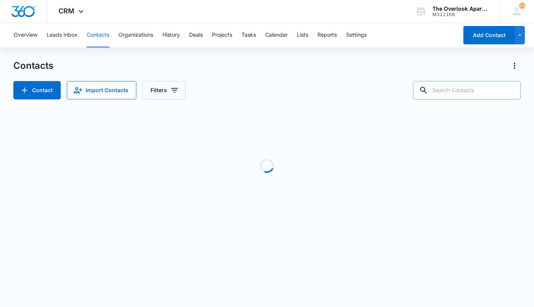
click at [458, 84] on input "text" at bounding box center [467, 90] width 108 height 18
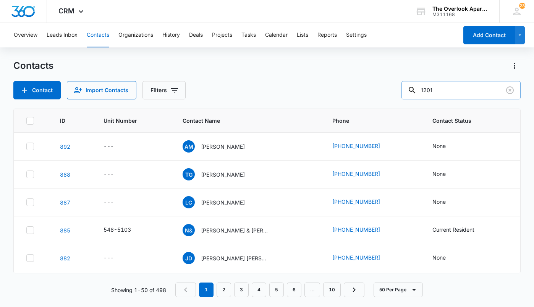
type input "1201"
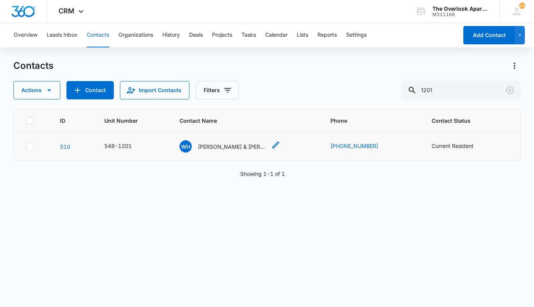
click at [234, 145] on p "[PERSON_NAME] & [PERSON_NAME] [PERSON_NAME] [PERSON_NAME] [PERSON_NAME] & [PERS…" at bounding box center [232, 147] width 69 height 8
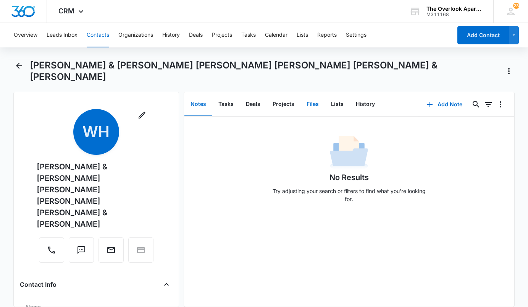
click at [308, 104] on button "Files" at bounding box center [313, 104] width 24 height 24
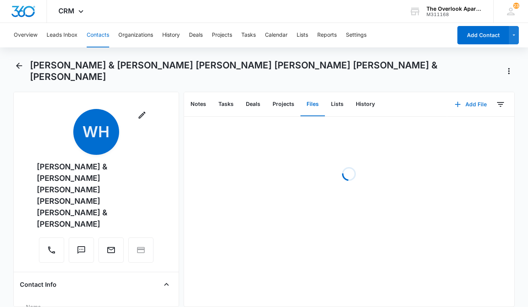
click at [447, 105] on button "Add File" at bounding box center [470, 104] width 47 height 18
click at [445, 126] on div "Upload Files" at bounding box center [460, 128] width 31 height 5
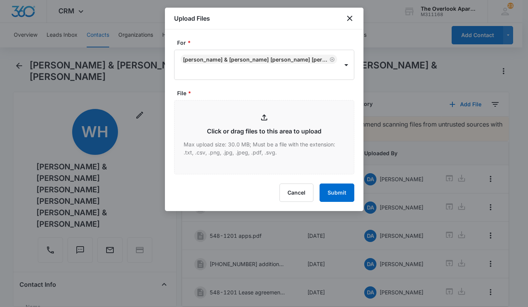
type input "C:\fakepath\548 1-201 Lease.pdf"
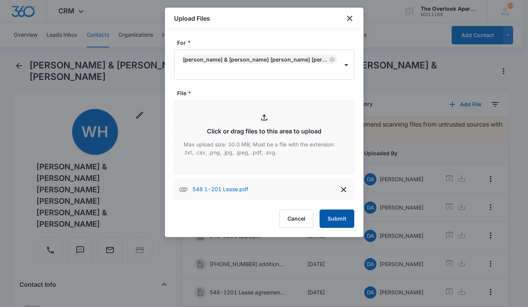
click at [337, 223] on button "Submit" at bounding box center [337, 218] width 35 height 18
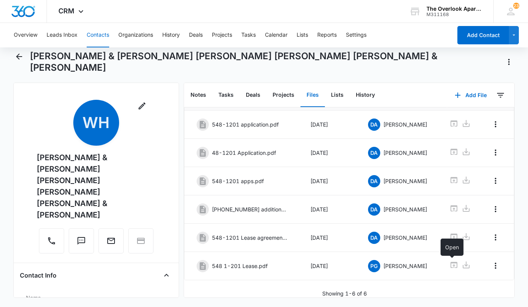
scroll to position [57, 0]
click at [493, 261] on icon "Overflow Menu" at bounding box center [495, 265] width 9 height 9
click at [473, 272] on button "Edit" at bounding box center [478, 275] width 44 height 11
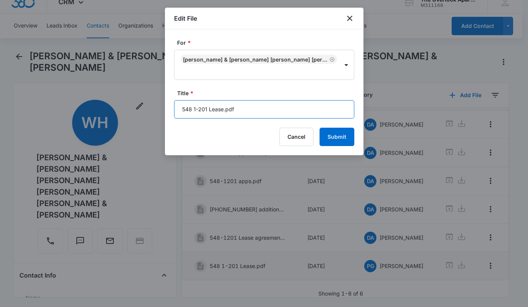
click at [285, 110] on input "548 1-201 Lease.pdf" at bounding box center [264, 109] width 180 height 18
type input "548 1-201 Lease [DATE]-[DATE]"
click at [320, 128] on button "Submit" at bounding box center [337, 137] width 35 height 18
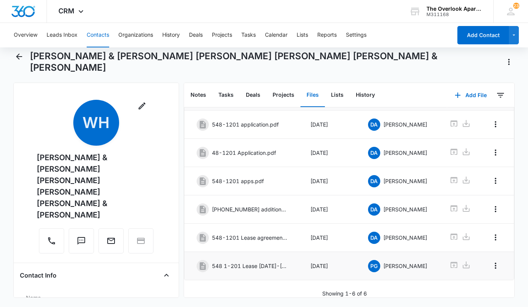
click at [94, 40] on button "Contacts" at bounding box center [98, 35] width 23 height 24
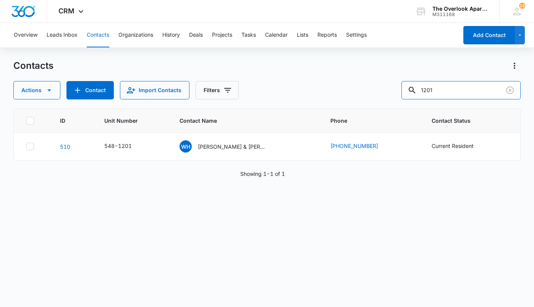
drag, startPoint x: 484, startPoint y: 94, endPoint x: 279, endPoint y: 107, distance: 205.2
click at [284, 107] on div "Contacts Actions Contact Import Contacts Filters 1201 ID Unit Number Contact Na…" at bounding box center [266, 183] width 507 height 246
type input "1307"
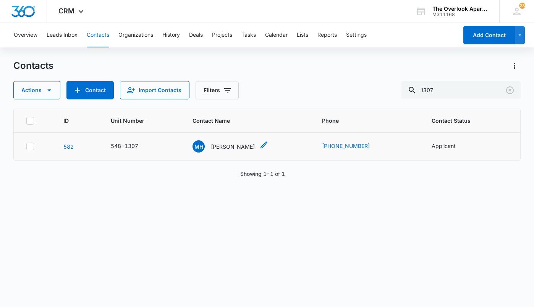
click at [232, 149] on p "[PERSON_NAME]" at bounding box center [233, 147] width 44 height 8
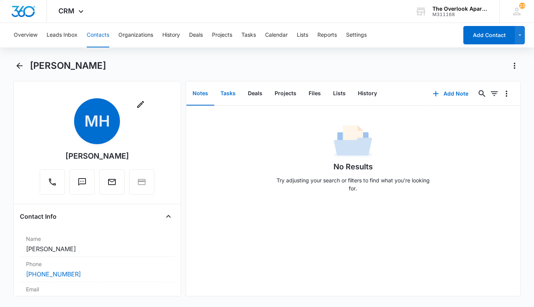
click at [230, 93] on button "Tasks" at bounding box center [228, 94] width 28 height 24
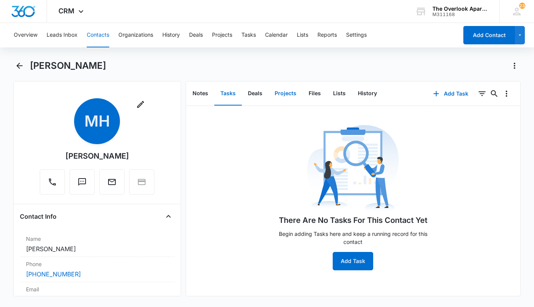
click at [293, 91] on button "Projects" at bounding box center [286, 94] width 34 height 24
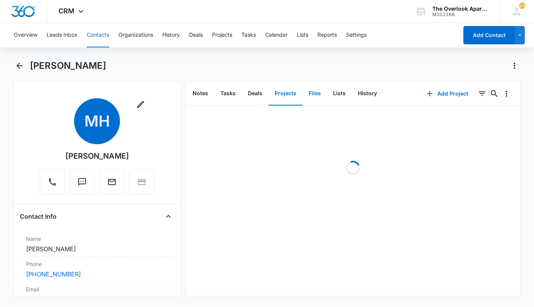
click at [303, 93] on button "Files" at bounding box center [315, 94] width 24 height 24
click at [461, 93] on icon "button" at bounding box center [463, 93] width 5 height 5
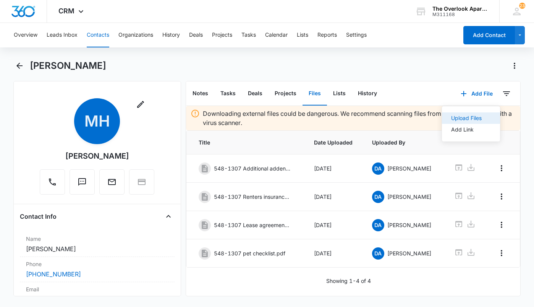
click at [452, 118] on div "Upload Files" at bounding box center [466, 117] width 31 height 5
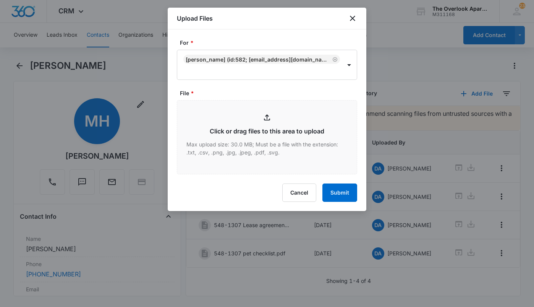
type input "C:\fakepath\548 1-307 Key Replacement Addendum.pdf"
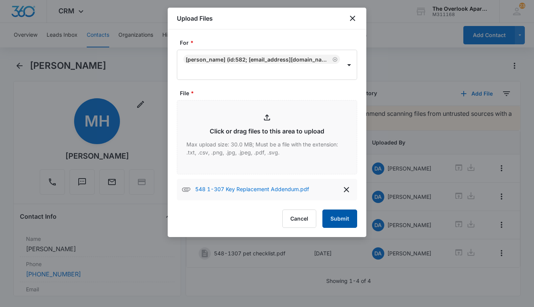
click at [341, 213] on button "Submit" at bounding box center [339, 218] width 35 height 18
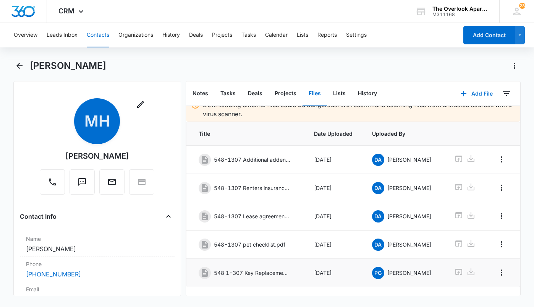
scroll to position [23, 0]
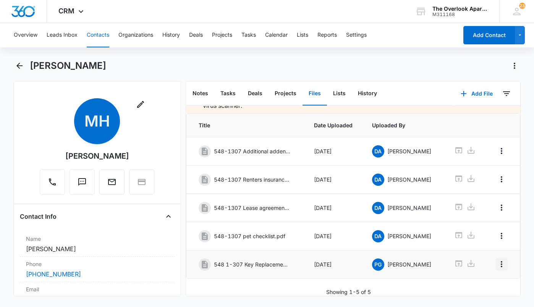
click at [497, 261] on icon "Overflow Menu" at bounding box center [501, 263] width 9 height 9
click at [470, 279] on div "Edit" at bounding box center [475, 279] width 16 height 5
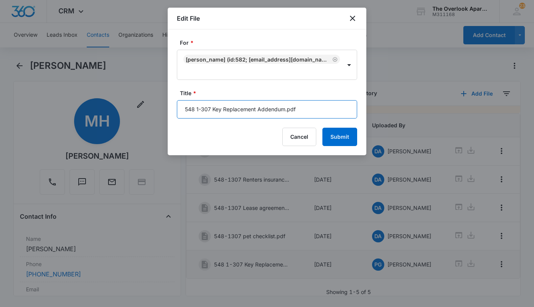
drag, startPoint x: 307, startPoint y: 110, endPoint x: 285, endPoint y: 110, distance: 22.2
click at [285, 110] on input "548 1-307 Key Replacement Addendum.pdf" at bounding box center [267, 109] width 180 height 18
type input "548 1-307 Key Replacement Addendum"
click at [322, 128] on button "Submit" at bounding box center [339, 137] width 35 height 18
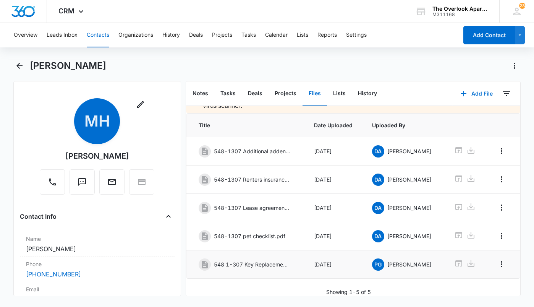
click at [92, 38] on button "Contacts" at bounding box center [98, 35] width 23 height 24
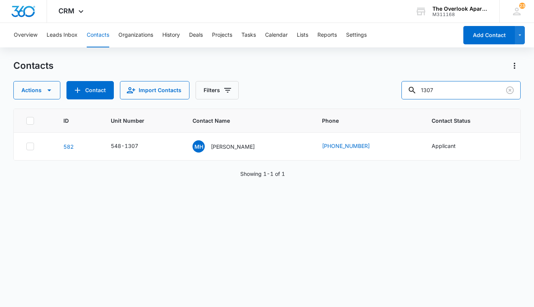
drag, startPoint x: 460, startPoint y: 95, endPoint x: 348, endPoint y: 108, distance: 112.4
click at [349, 108] on div "Contacts Actions Contact Import Contacts Filters 1307 ID Unit Number Contact Na…" at bounding box center [266, 183] width 507 height 246
type input "9206"
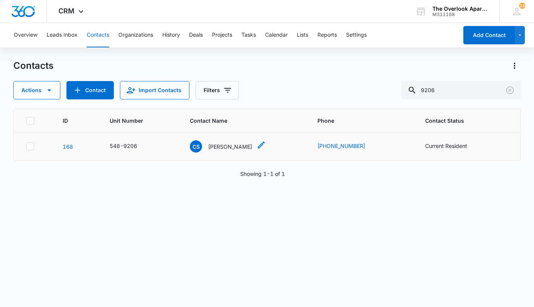
click at [218, 147] on p "[PERSON_NAME]" at bounding box center [230, 147] width 44 height 8
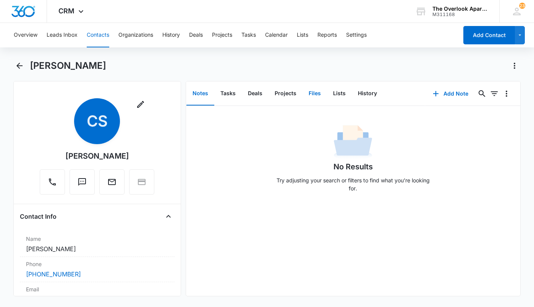
click at [303, 99] on button "Files" at bounding box center [315, 94] width 24 height 24
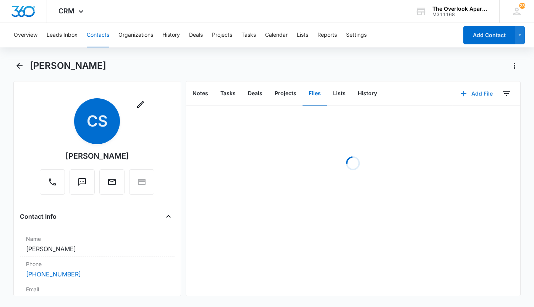
click at [463, 94] on icon "button" at bounding box center [463, 93] width 9 height 9
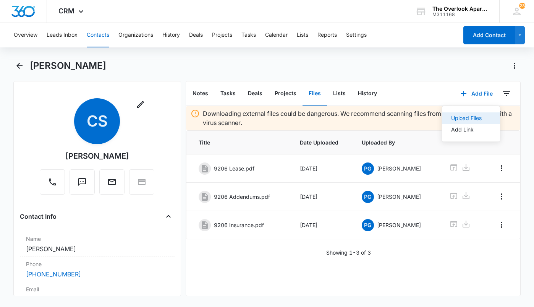
click at [451, 117] on div "Upload Files" at bounding box center [466, 117] width 31 height 5
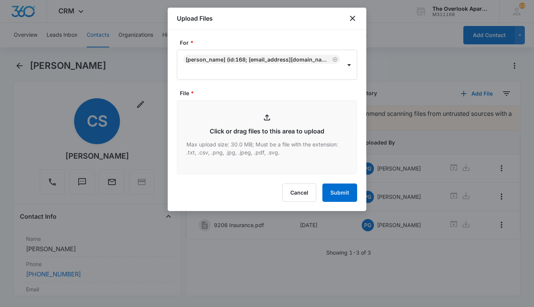
type input "C:\fakepath\548 9-206 Insurance.pdf"
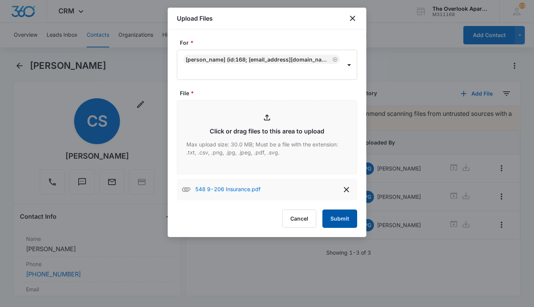
click at [348, 215] on button "Submit" at bounding box center [339, 218] width 35 height 18
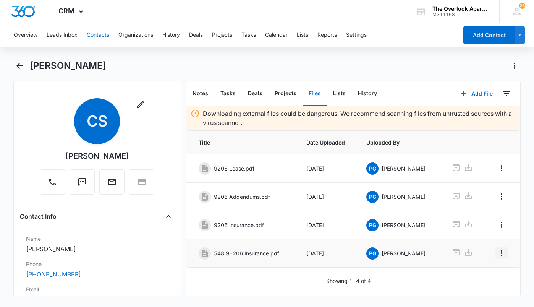
click at [497, 252] on icon "Overflow Menu" at bounding box center [501, 252] width 9 height 9
click at [473, 274] on div "Edit" at bounding box center [475, 274] width 16 height 5
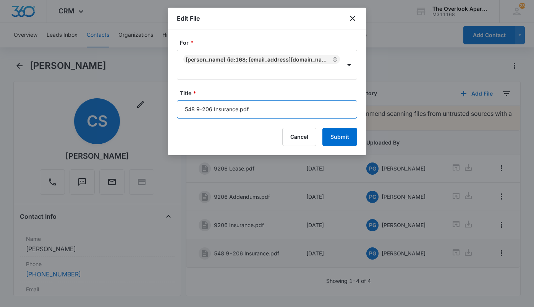
click at [262, 106] on input "548 9-206 Insurance.pdf" at bounding box center [267, 109] width 180 height 18
type input "548 9-206 Insurance [DATE]-[DATE]"
click at [322, 128] on button "Submit" at bounding box center [339, 137] width 35 height 18
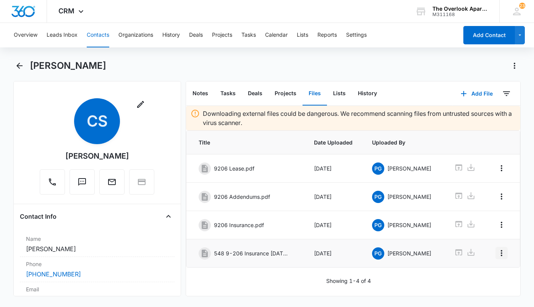
click at [497, 253] on icon "Overflow Menu" at bounding box center [501, 252] width 9 height 9
click at [468, 274] on div "Edit" at bounding box center [475, 274] width 16 height 5
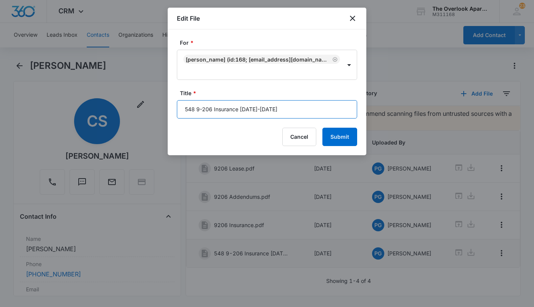
drag, startPoint x: 317, startPoint y: 112, endPoint x: 41, endPoint y: 121, distance: 275.6
click at [41, 121] on body "CRM Apps Reputation Websites Forms CRM Email Social Shop Payments POS Content A…" at bounding box center [267, 153] width 534 height 307
click at [350, 18] on div "Edit File" at bounding box center [267, 19] width 199 height 22
click at [342, 140] on button "Submit" at bounding box center [339, 137] width 35 height 18
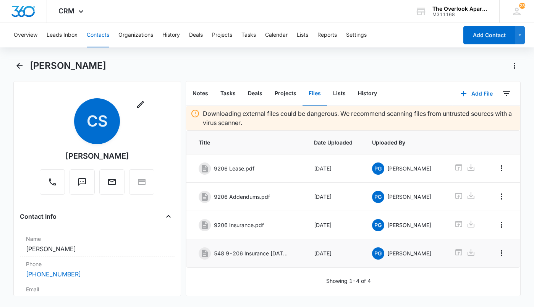
click at [505, 256] on td at bounding box center [503, 253] width 34 height 28
click at [499, 254] on icon "Overflow Menu" at bounding box center [501, 252] width 9 height 9
click at [471, 286] on div "Delete" at bounding box center [475, 285] width 16 height 5
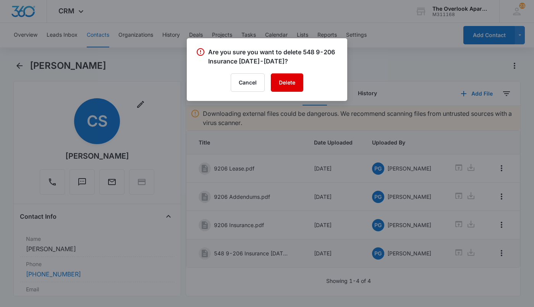
click at [275, 84] on button "Delete" at bounding box center [287, 82] width 32 height 18
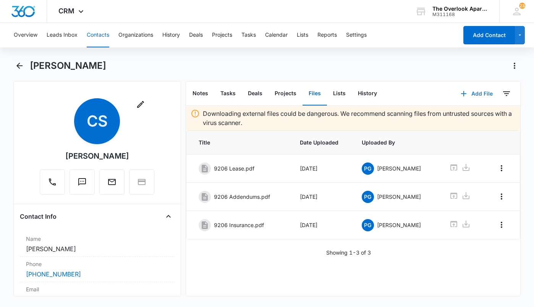
click at [459, 96] on icon "button" at bounding box center [463, 93] width 9 height 9
click at [458, 115] on div "Upload Files" at bounding box center [466, 117] width 31 height 5
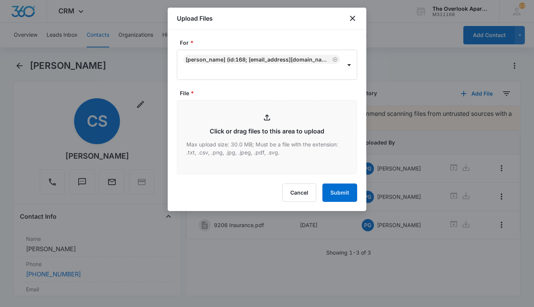
type input "C:\fakepath\scan.pdf"
click at [333, 196] on button "Submit" at bounding box center [339, 192] width 35 height 18
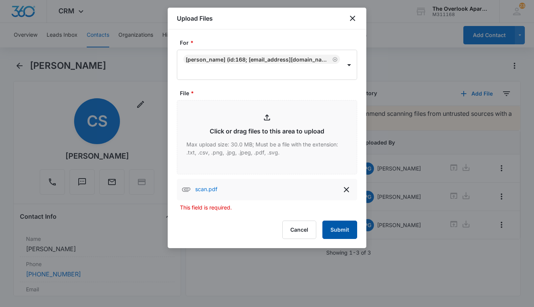
click at [337, 230] on button "Submit" at bounding box center [339, 229] width 35 height 18
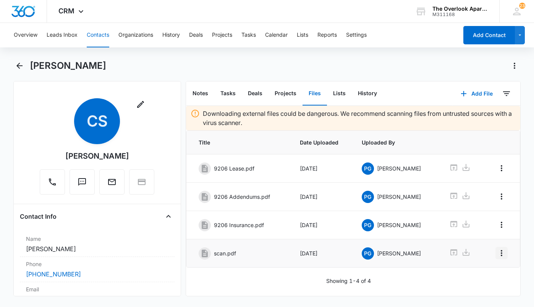
click at [498, 254] on icon "Overflow Menu" at bounding box center [501, 252] width 9 height 9
click at [478, 271] on button "Edit" at bounding box center [480, 274] width 44 height 11
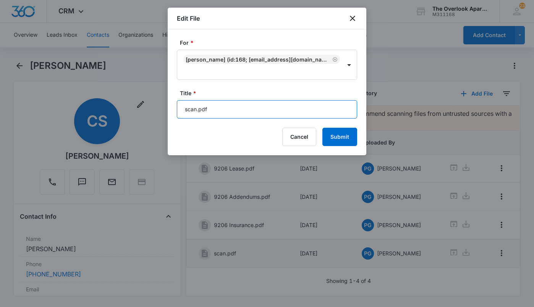
drag, startPoint x: 281, startPoint y: 113, endPoint x: -21, endPoint y: 122, distance: 302.4
click at [0, 122] on html "CRM Apps Reputation Websites Forms CRM Email Social Shop Payments POS Content A…" at bounding box center [267, 153] width 534 height 307
paste input "548 9-206 Insurance [DATE]-[DATE]"
type input "548 9-206 Insurance [DATE]-[DATE]"
click at [322, 128] on button "Submit" at bounding box center [339, 137] width 35 height 18
